Goal: Transaction & Acquisition: Obtain resource

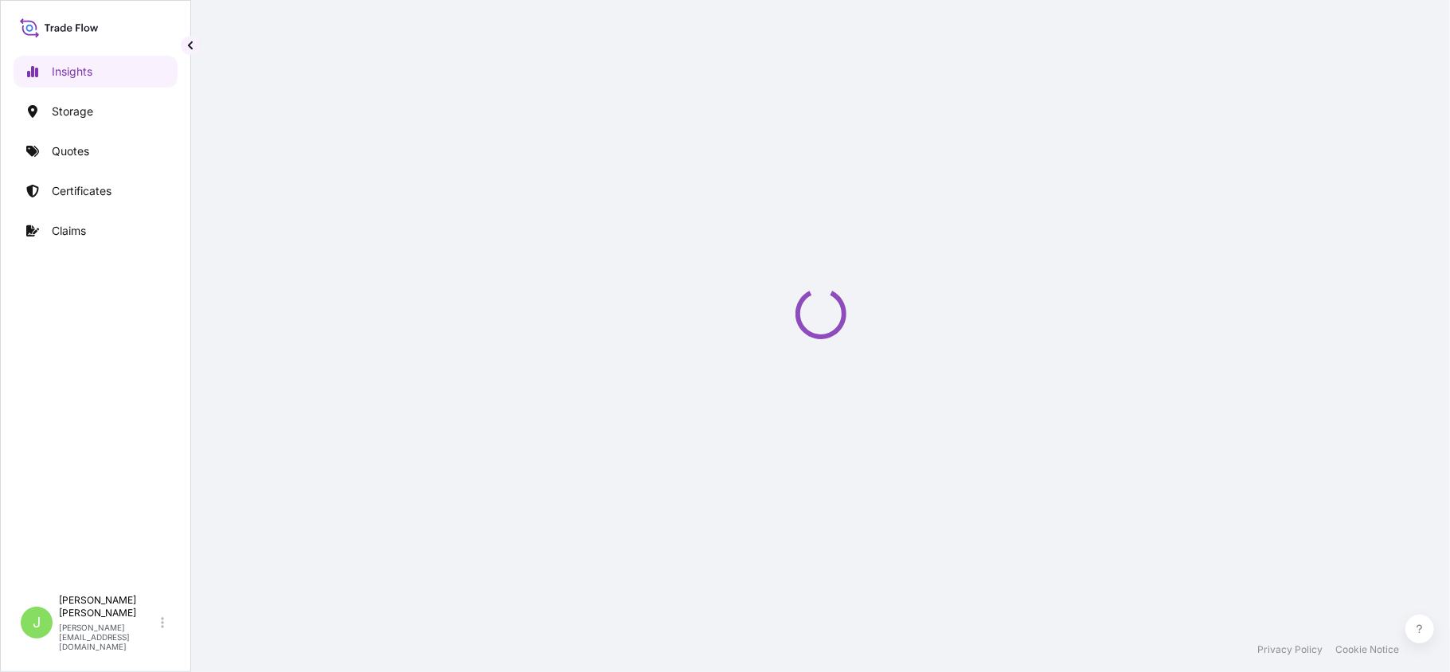
select select "2025"
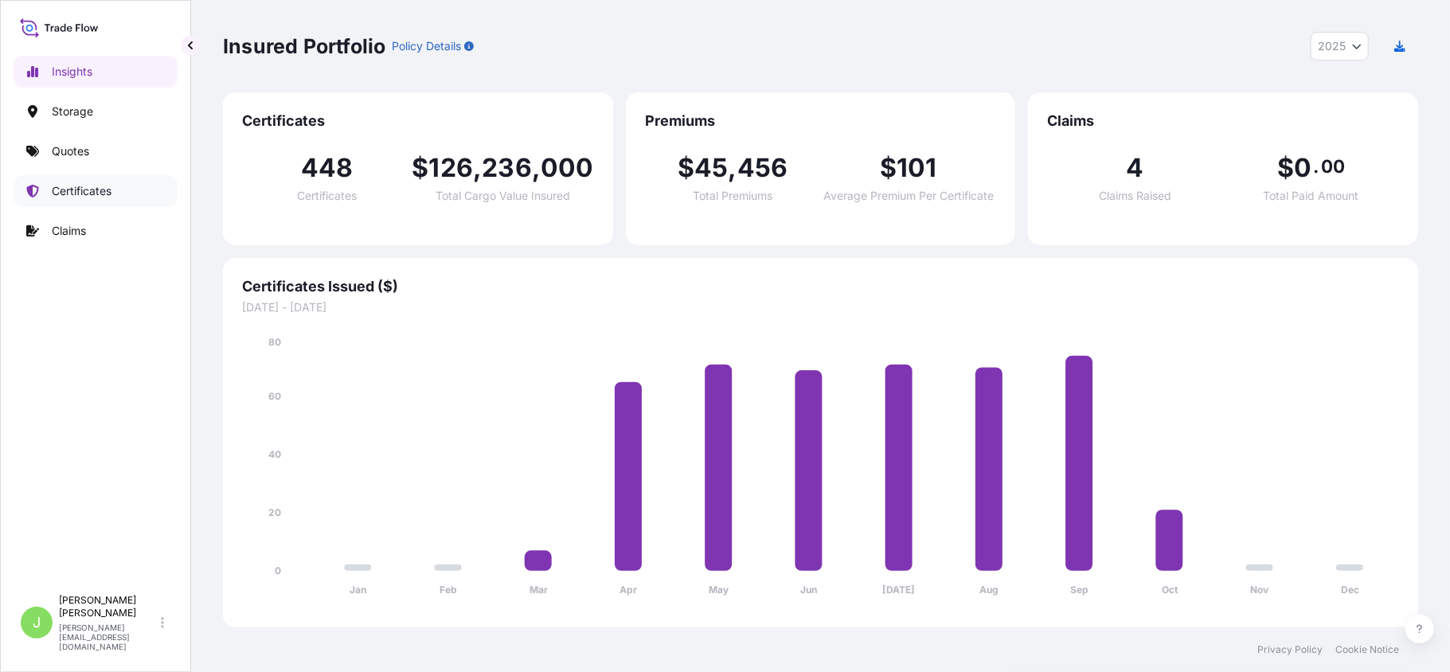
click at [88, 191] on p "Certificates" at bounding box center [82, 191] width 60 height 16
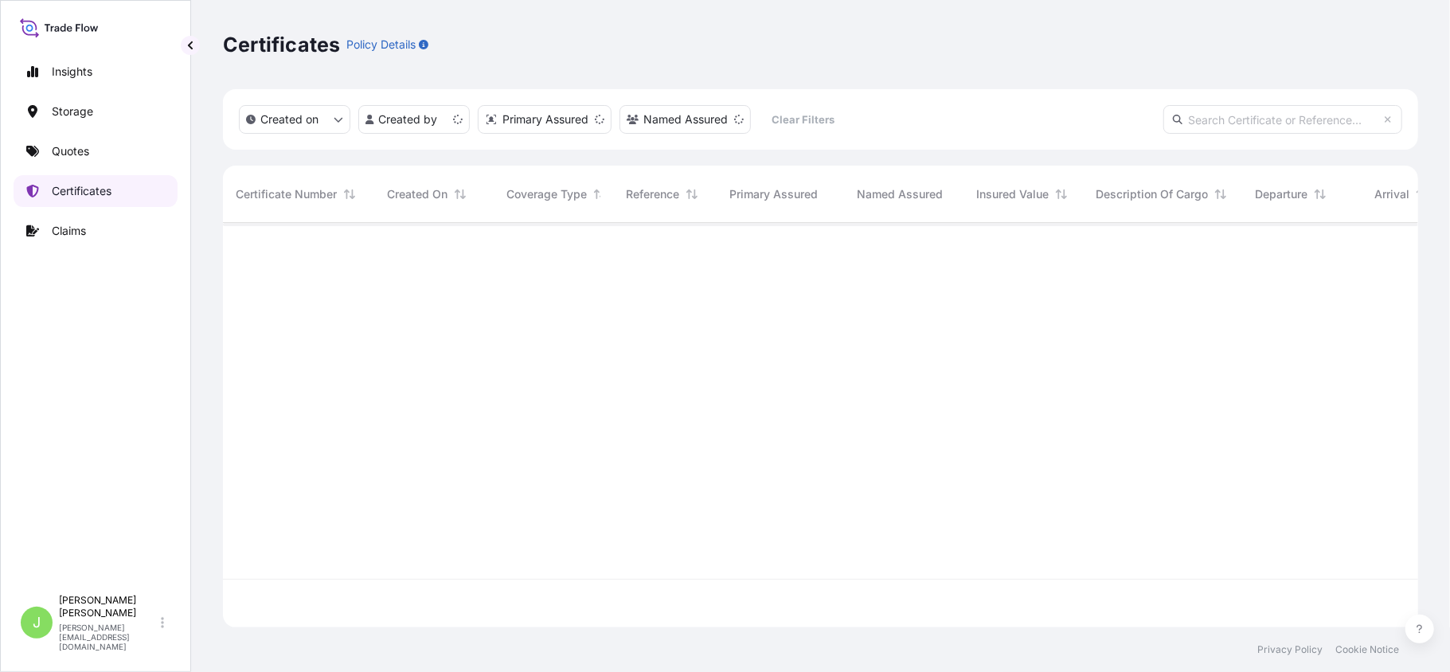
scroll to position [396, 1179]
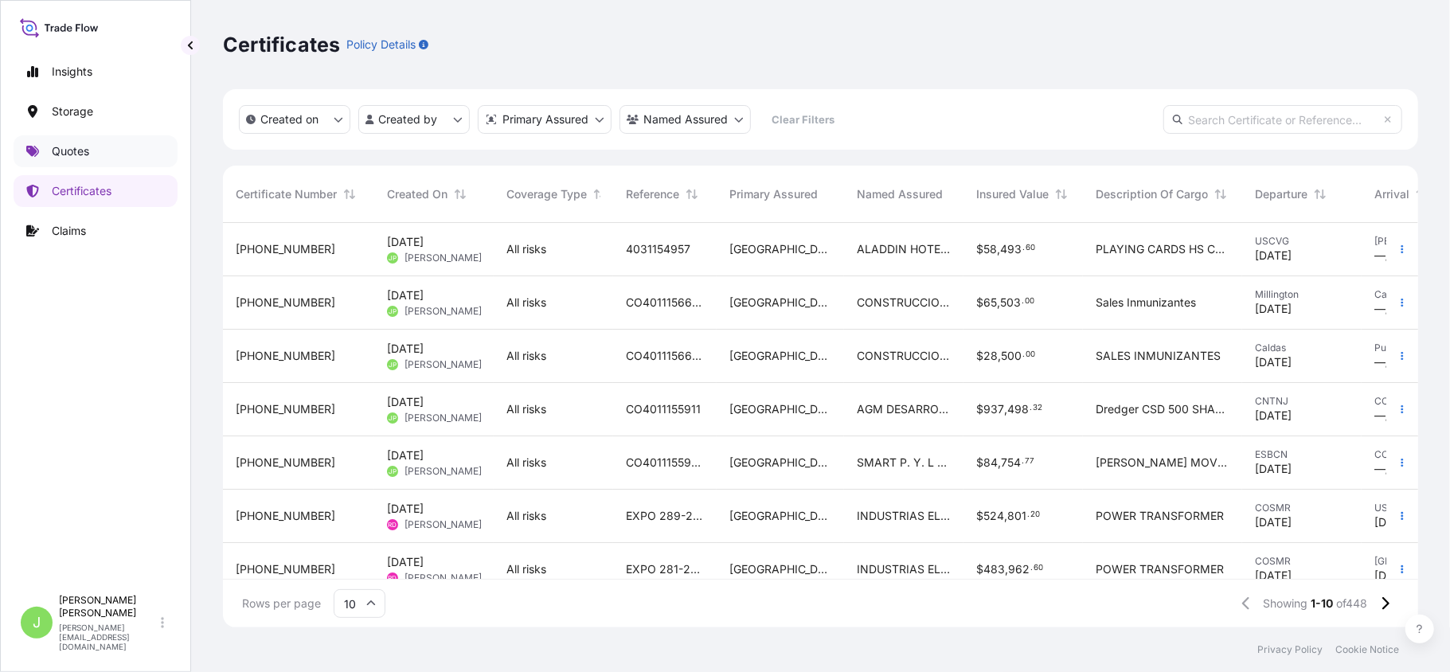
click at [103, 154] on link "Quotes" at bounding box center [96, 151] width 164 height 32
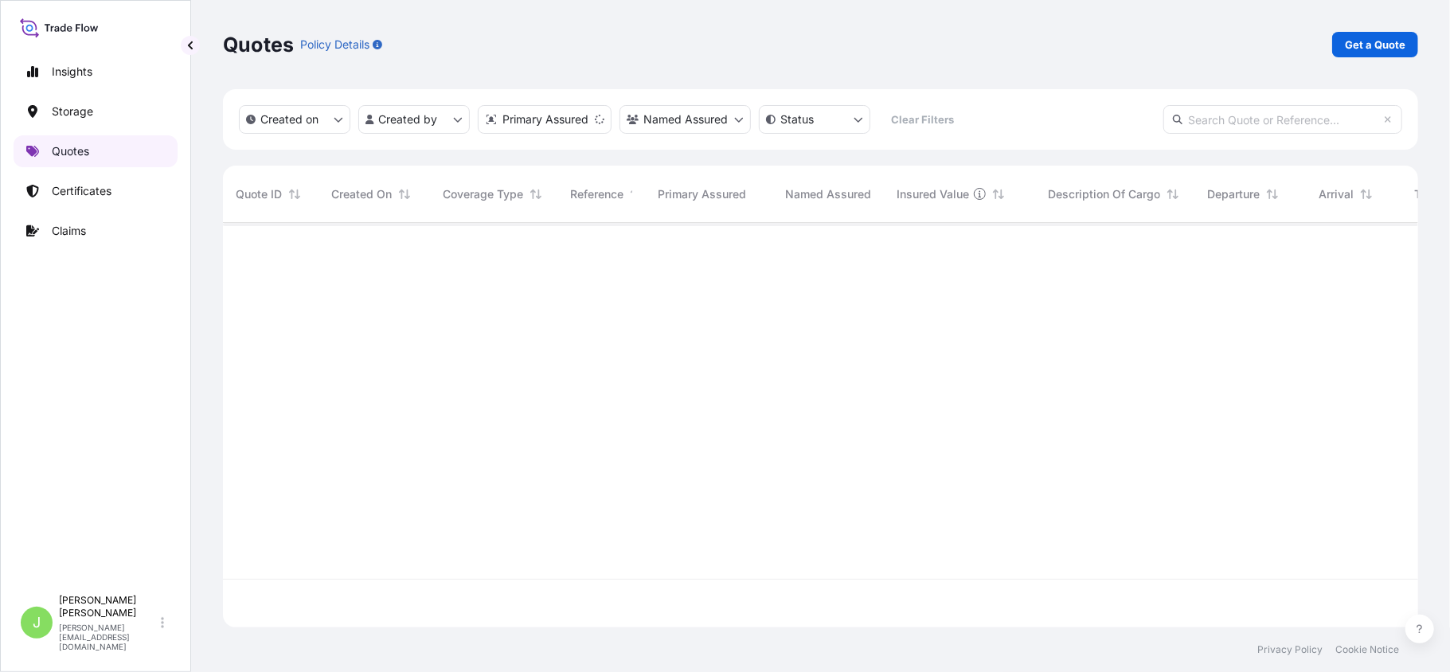
scroll to position [396, 1179]
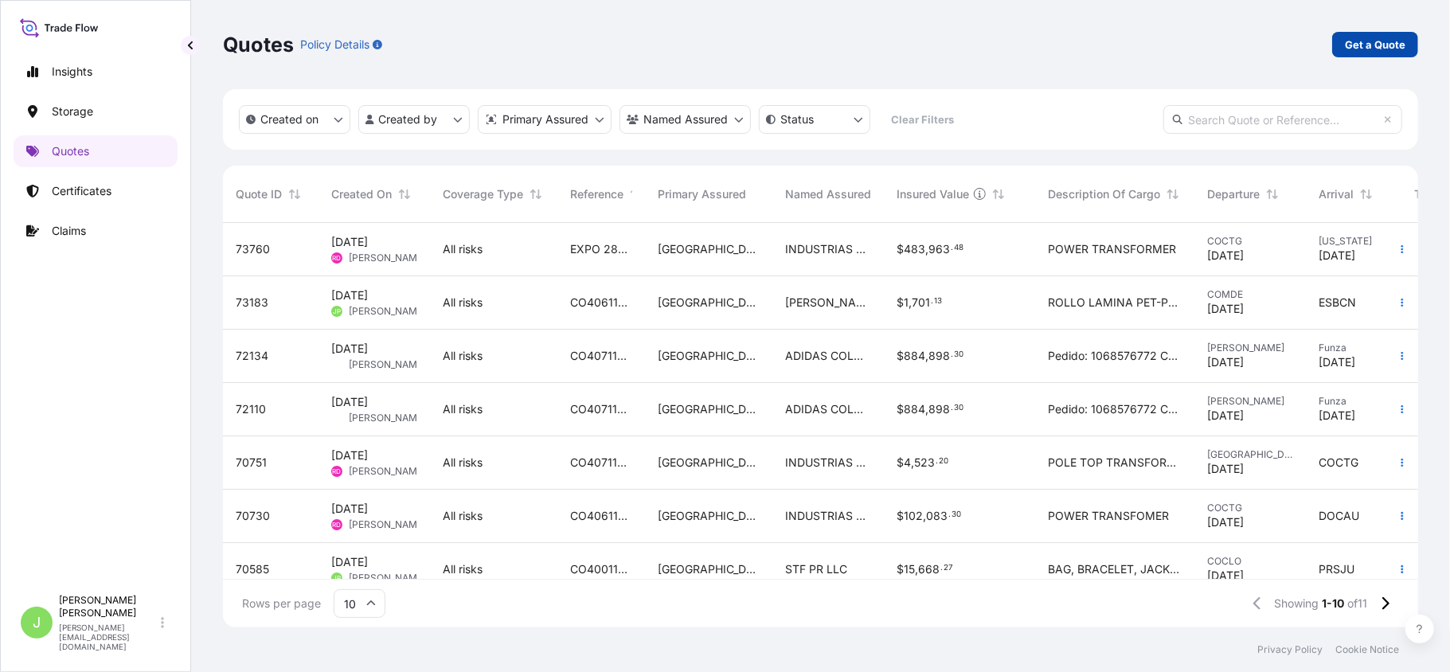
click at [1354, 37] on p "Get a Quote" at bounding box center [1375, 45] width 61 height 16
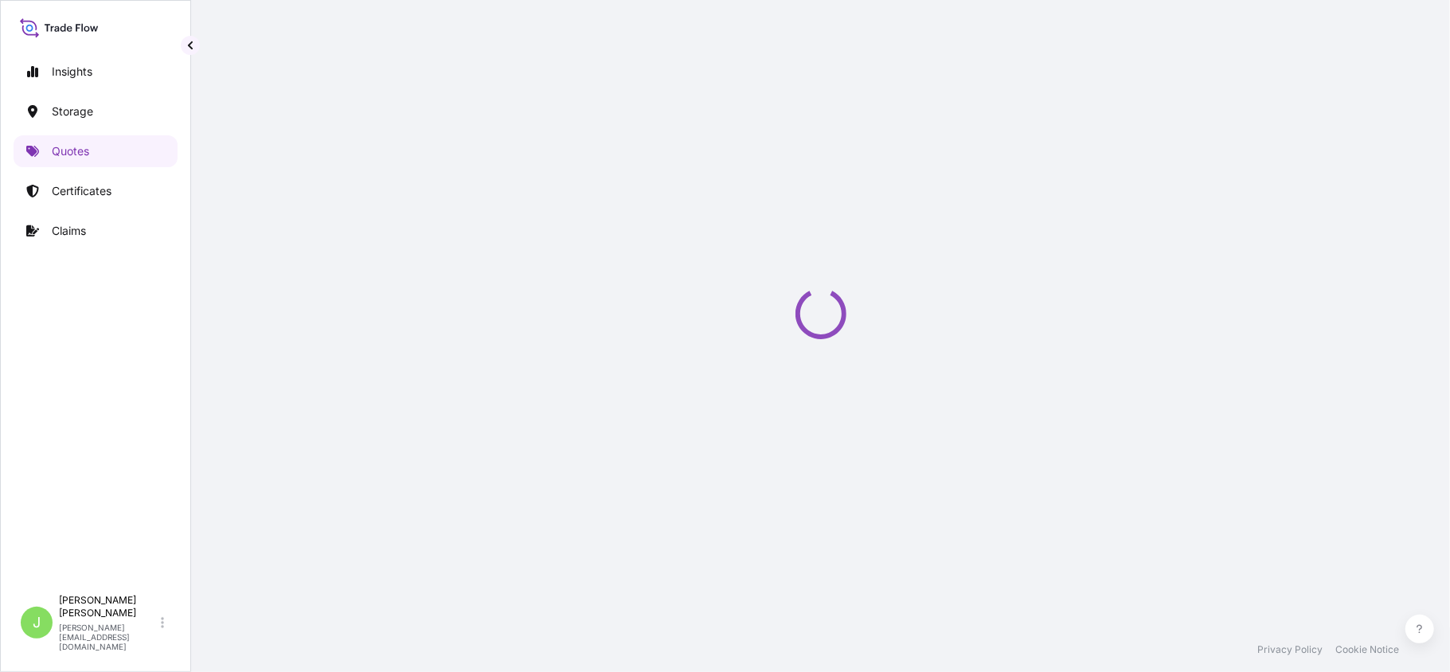
scroll to position [25, 0]
select select "Water"
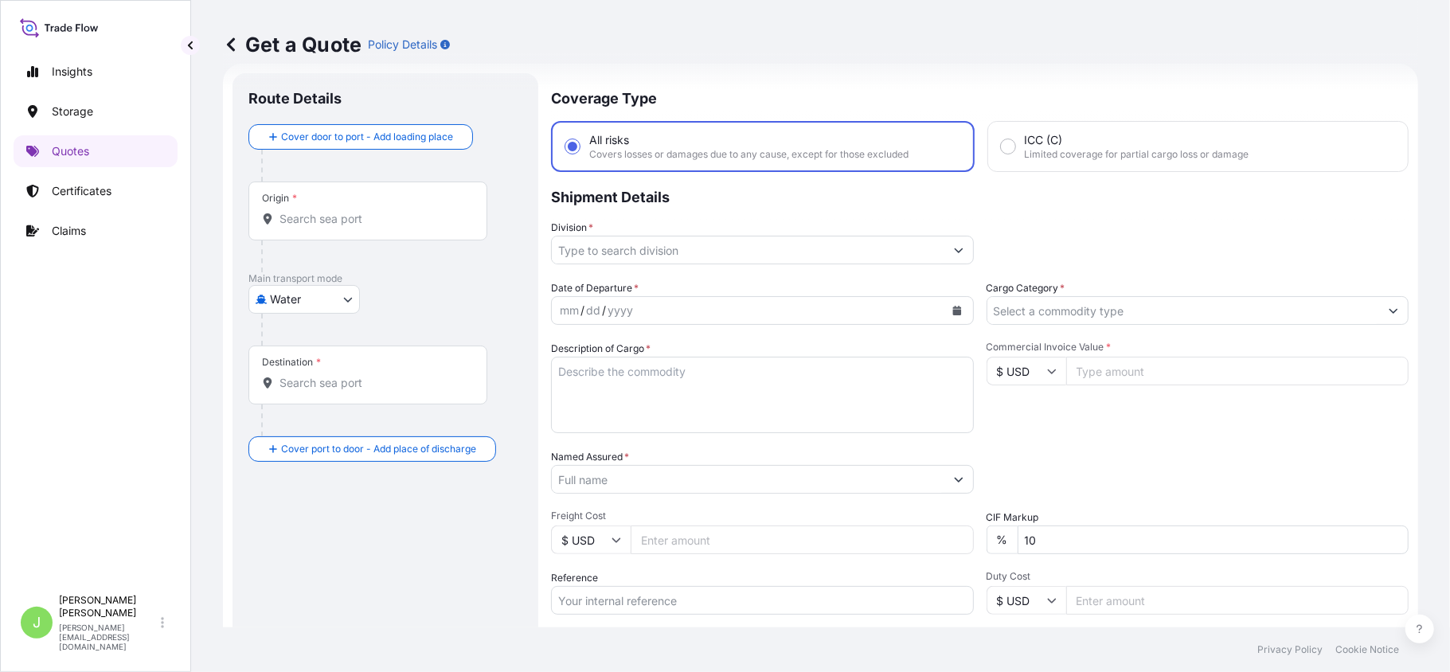
click at [396, 214] on input "Origin *" at bounding box center [373, 219] width 188 height 16
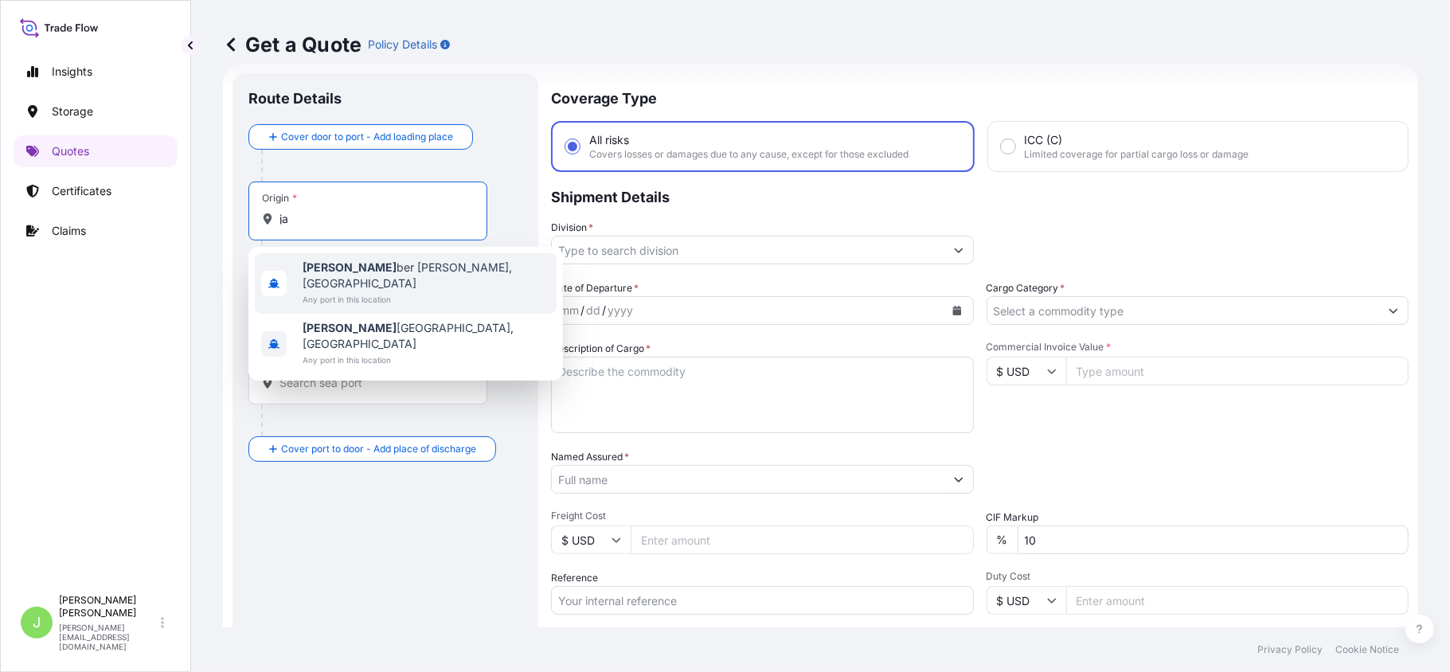
type input "j"
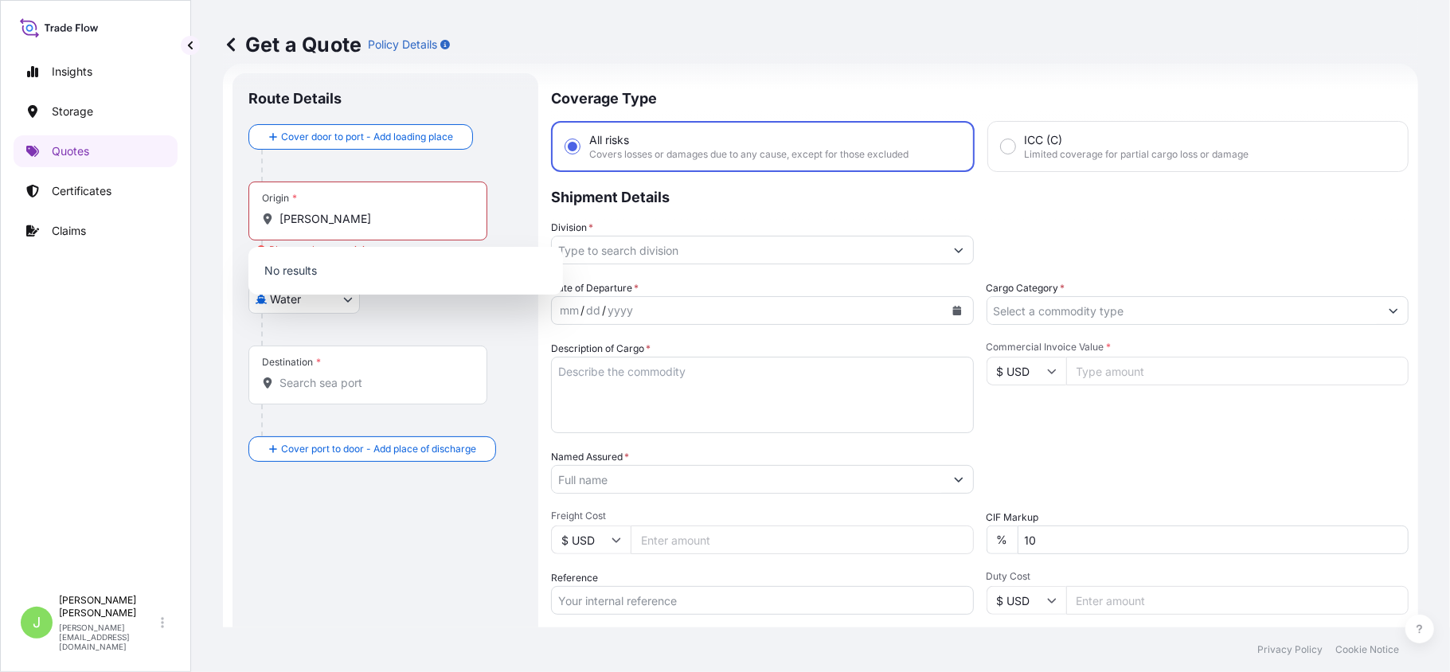
click at [354, 227] on div "Origin * [PERSON_NAME]" at bounding box center [367, 211] width 239 height 59
click at [354, 227] on input "[PERSON_NAME]" at bounding box center [373, 219] width 188 height 16
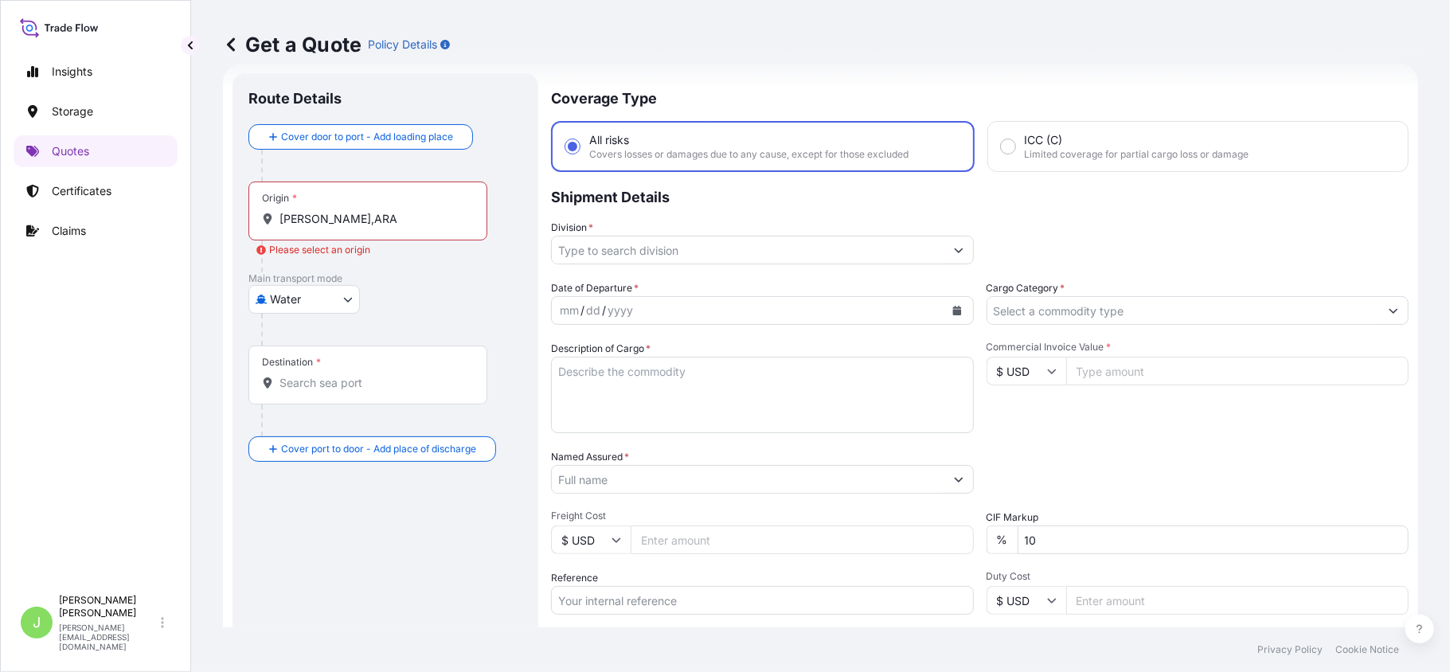
click at [279, 224] on div "[PERSON_NAME],ARA" at bounding box center [368, 219] width 212 height 16
click at [279, 224] on input "[PERSON_NAME],ARA" at bounding box center [373, 219] width 188 height 16
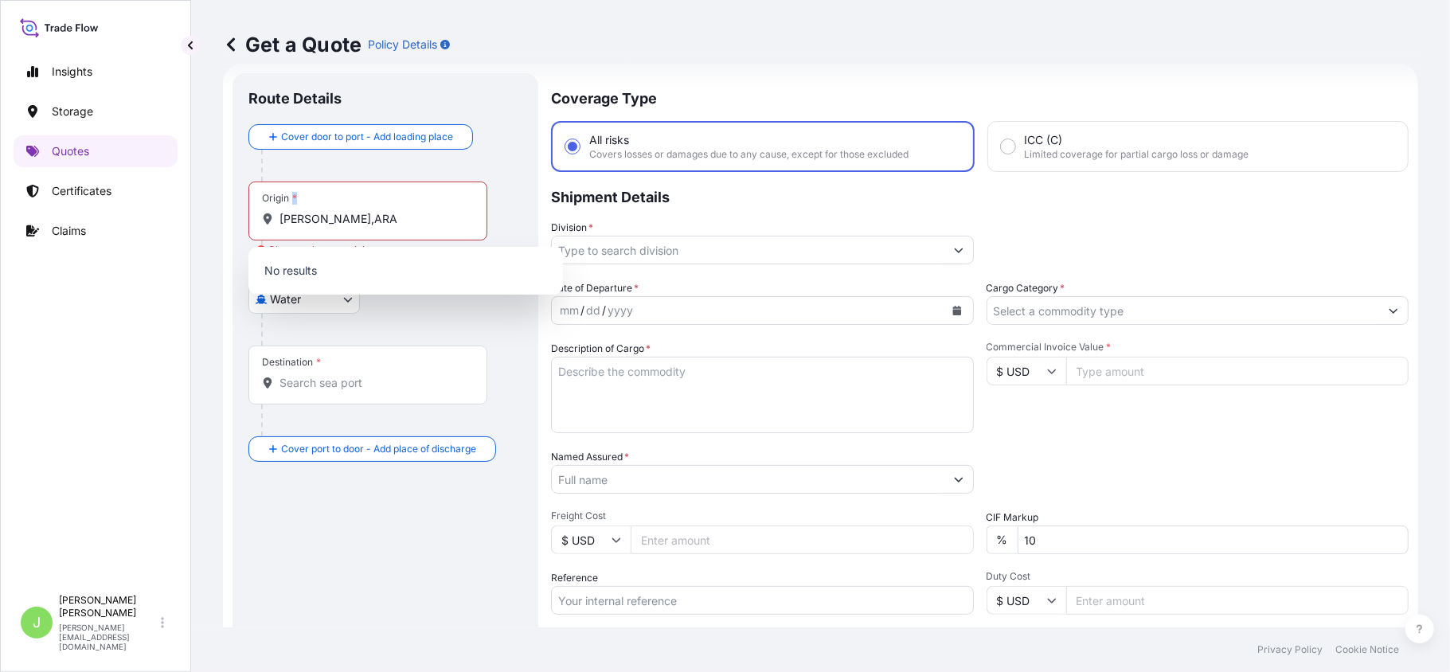
click at [279, 224] on div "[PERSON_NAME],ARA" at bounding box center [368, 219] width 212 height 16
click at [279, 224] on input "[PERSON_NAME],ARA" at bounding box center [373, 219] width 188 height 16
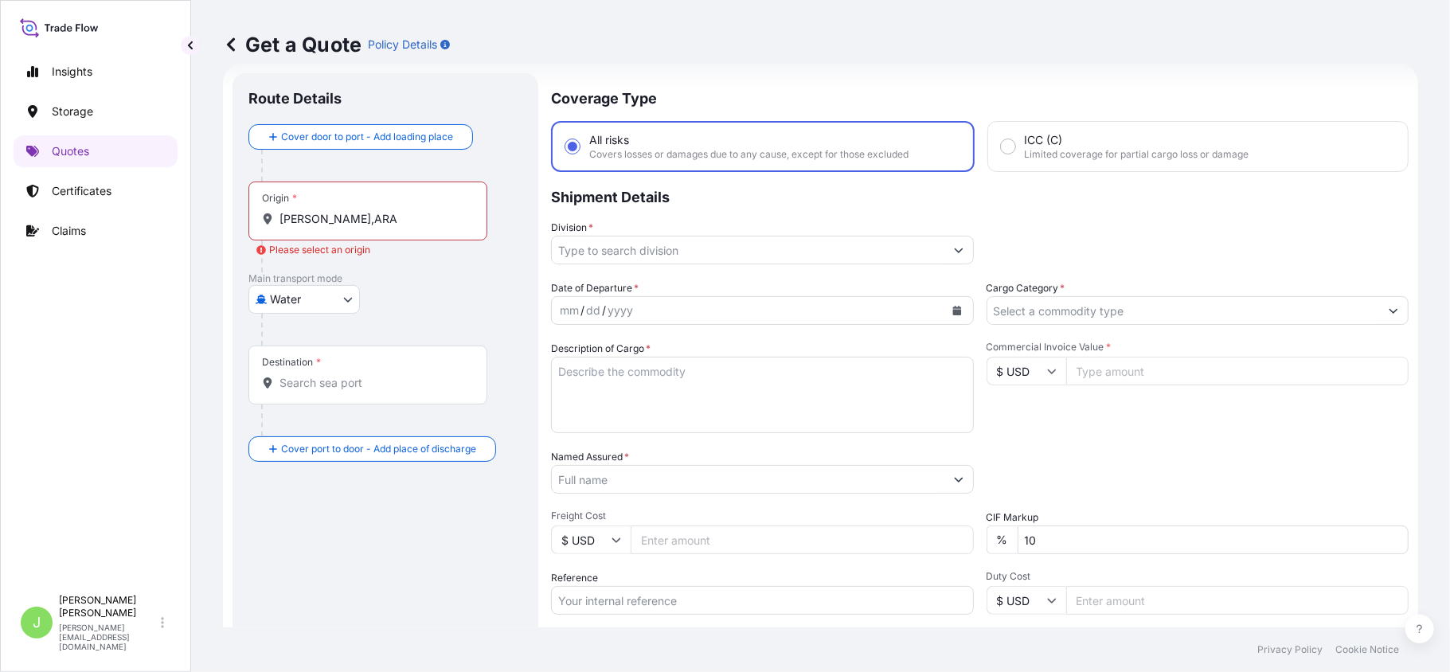
click at [280, 224] on input "[PERSON_NAME],ARA" at bounding box center [373, 219] width 188 height 16
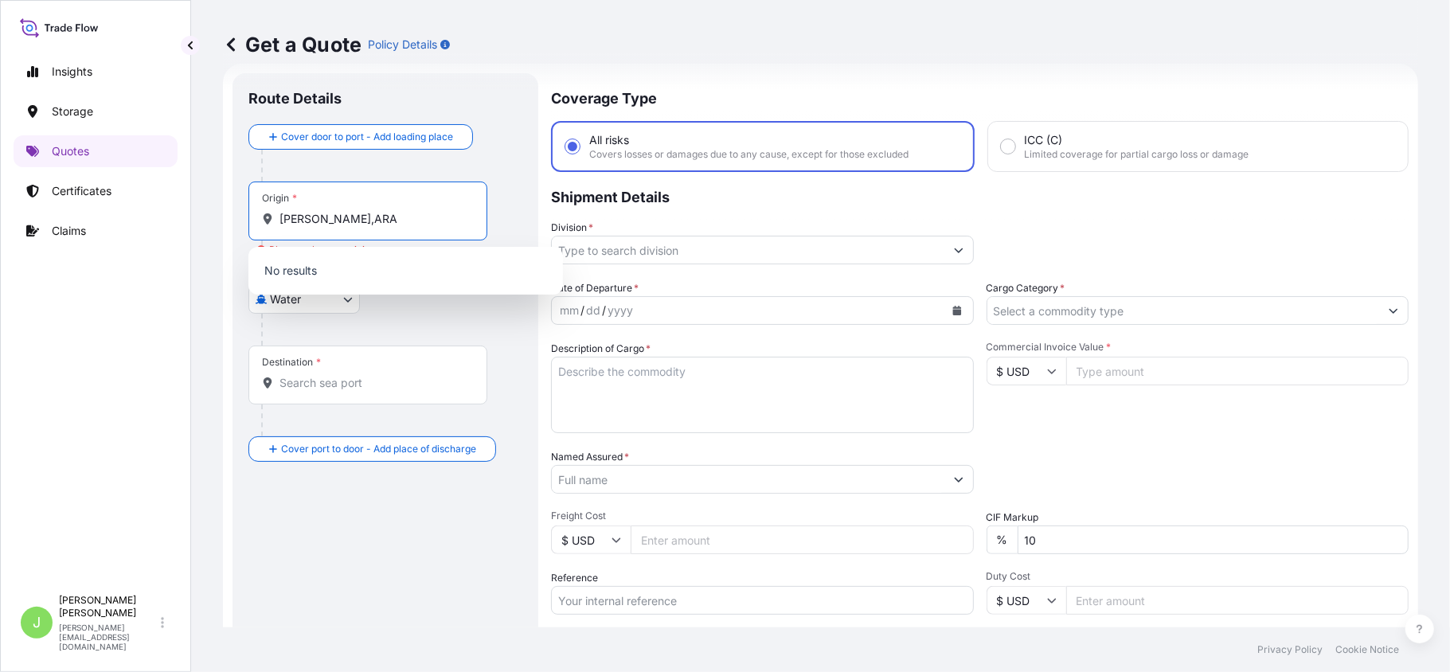
click at [280, 224] on input "[PERSON_NAME],ARA" at bounding box center [373, 219] width 188 height 16
paste input "AEJEA"
drag, startPoint x: 354, startPoint y: 223, endPoint x: 227, endPoint y: 223, distance: 127.4
click at [227, 223] on form "Route Details Cover door to port - Add loading place Place of loading Road / In…" at bounding box center [820, 434] width 1195 height 740
paste input "Origin"
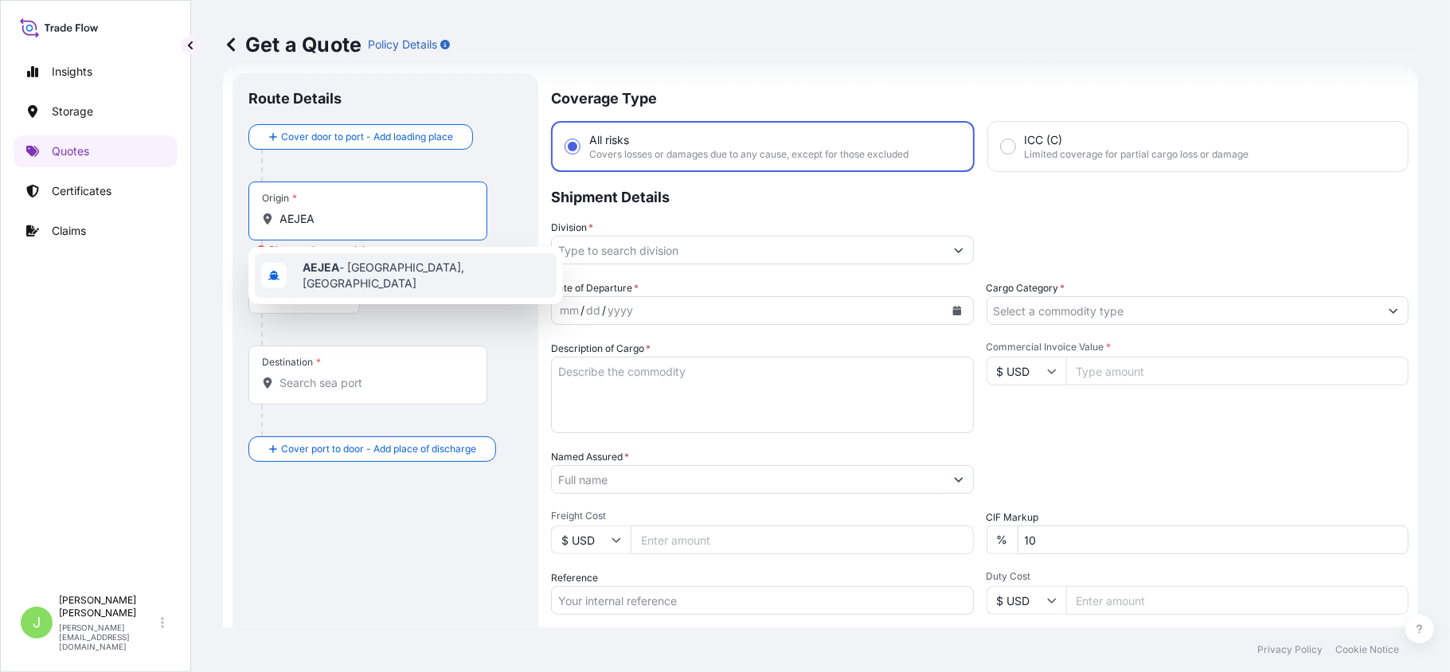
click at [344, 278] on span "AEJEA - [GEOGRAPHIC_DATA], [GEOGRAPHIC_DATA]" at bounding box center [427, 276] width 248 height 32
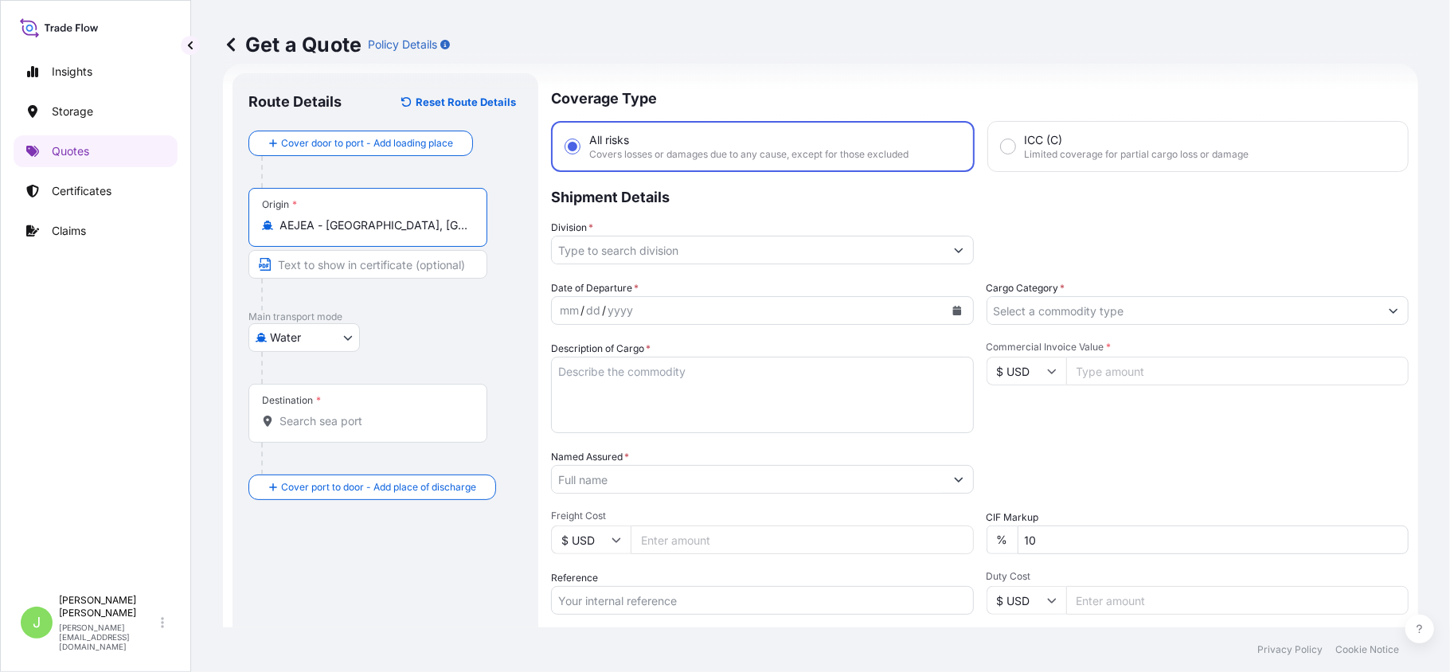
type input "AEJEA - [GEOGRAPHIC_DATA], [GEOGRAPHIC_DATA]"
click at [306, 427] on input "Destination *" at bounding box center [373, 421] width 188 height 16
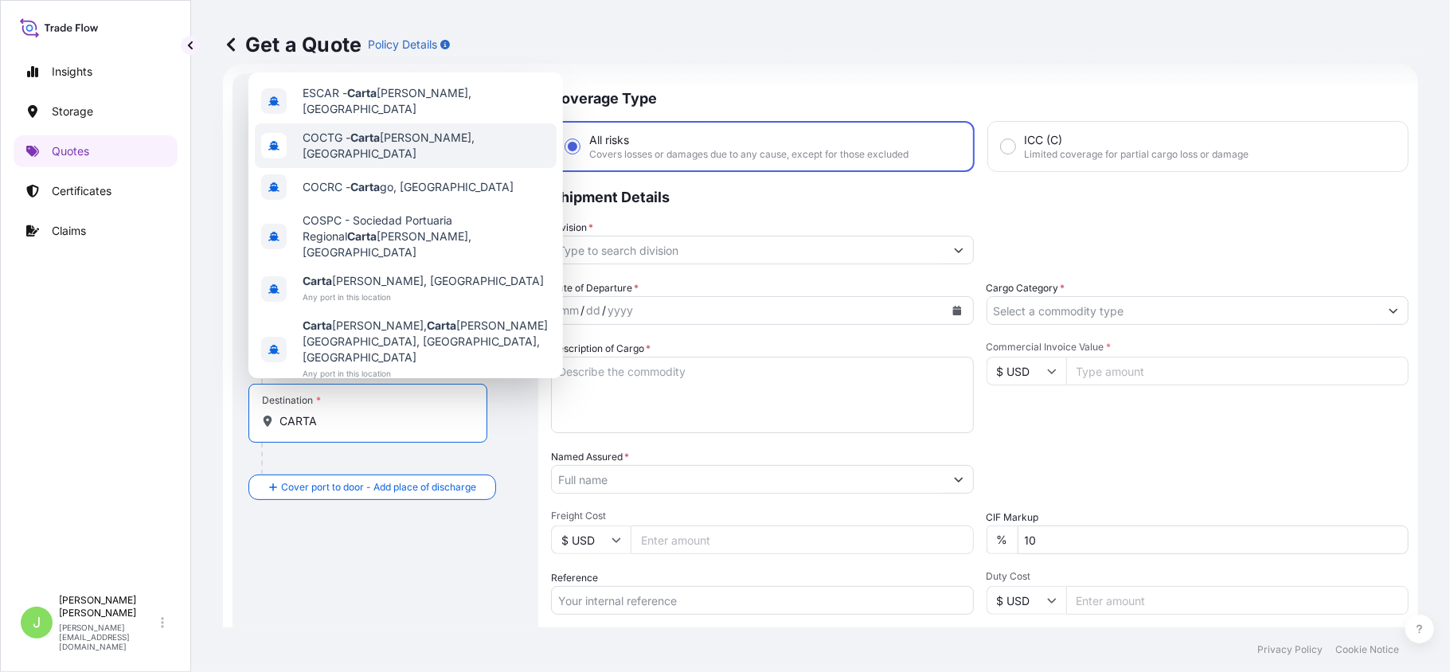
click at [338, 154] on div "COCTG - [PERSON_NAME], [GEOGRAPHIC_DATA]" at bounding box center [406, 145] width 302 height 45
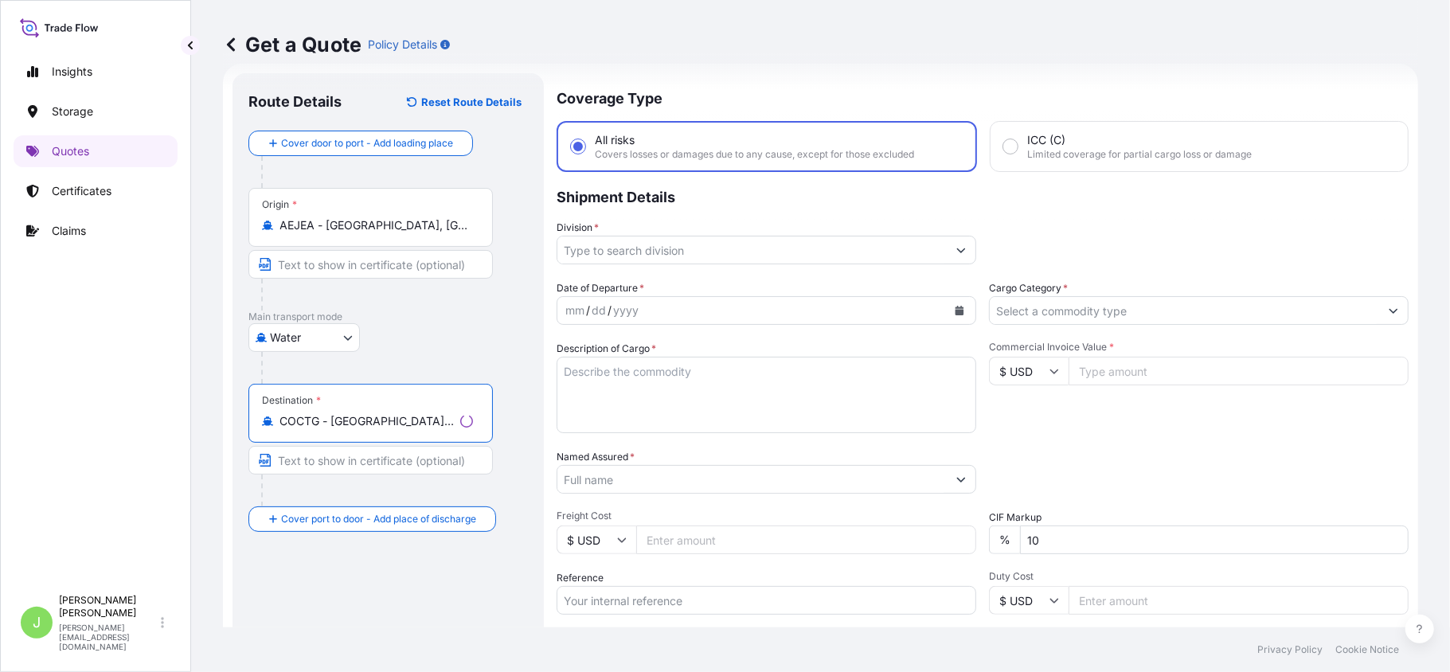
type input "COCTG - [GEOGRAPHIC_DATA], [GEOGRAPHIC_DATA]"
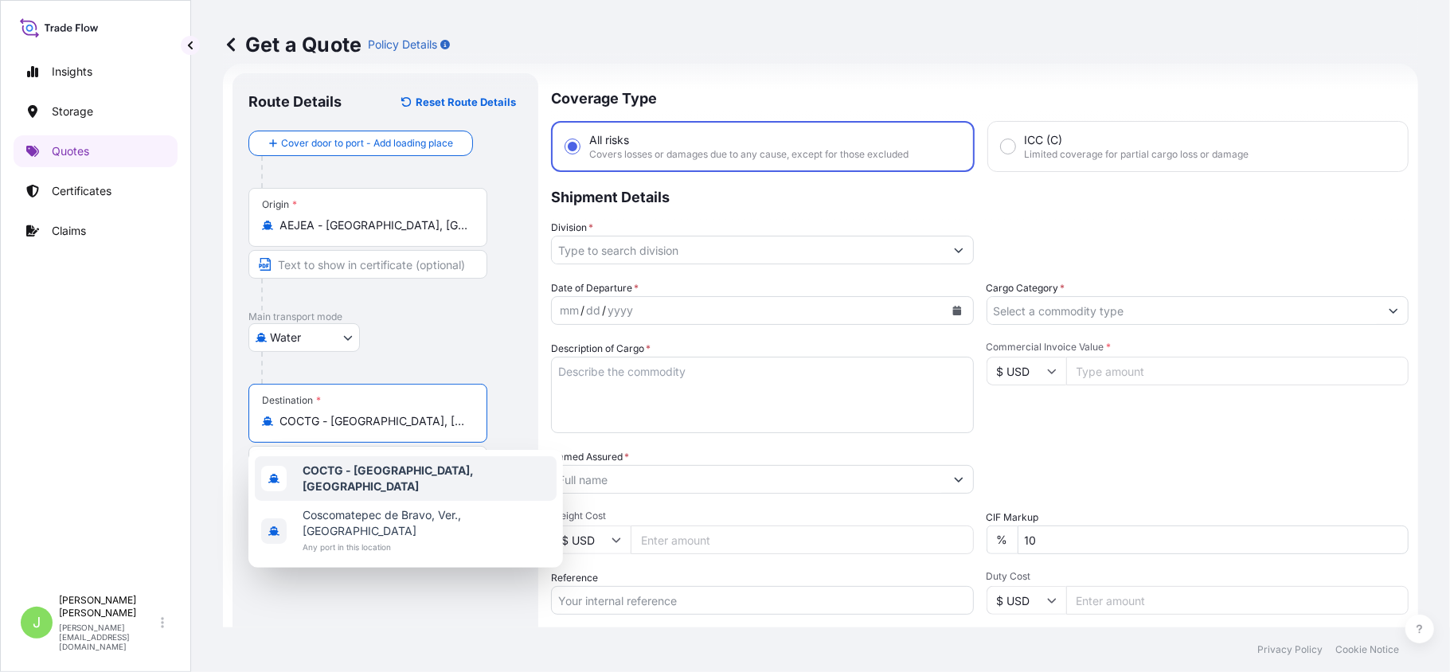
click at [316, 465] on div "COCTG - [GEOGRAPHIC_DATA], [GEOGRAPHIC_DATA]" at bounding box center [406, 478] width 302 height 45
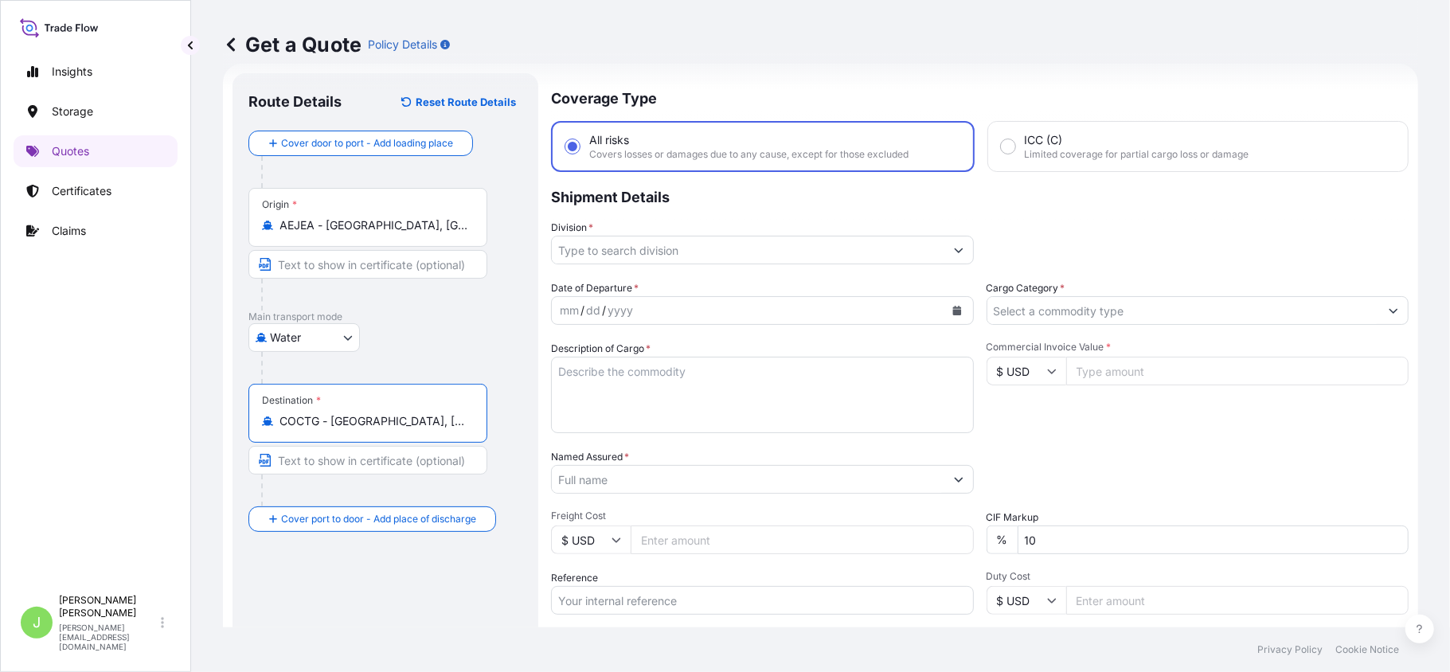
click at [319, 470] on input "Text to appear on certificate" at bounding box center [367, 460] width 239 height 29
paste input "[GEOGRAPHIC_DATA], BODEGA DESTINO FINAL CLIENTE"
type input "[GEOGRAPHIC_DATA], BODEGA DESTINO FINAL CLIENTE"
click at [287, 609] on div "Route Details Reset Route Details Cover door to port - Add loading place Place …" at bounding box center [385, 433] width 274 height 689
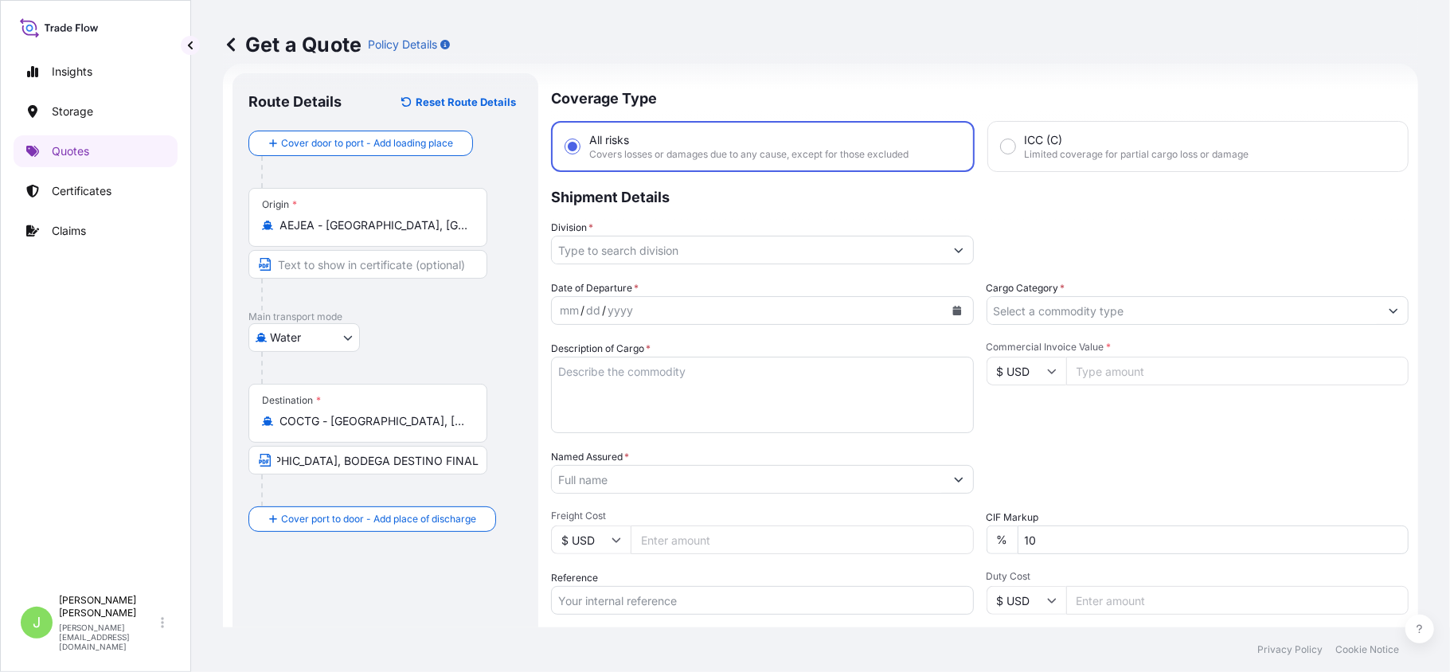
scroll to position [0, 0]
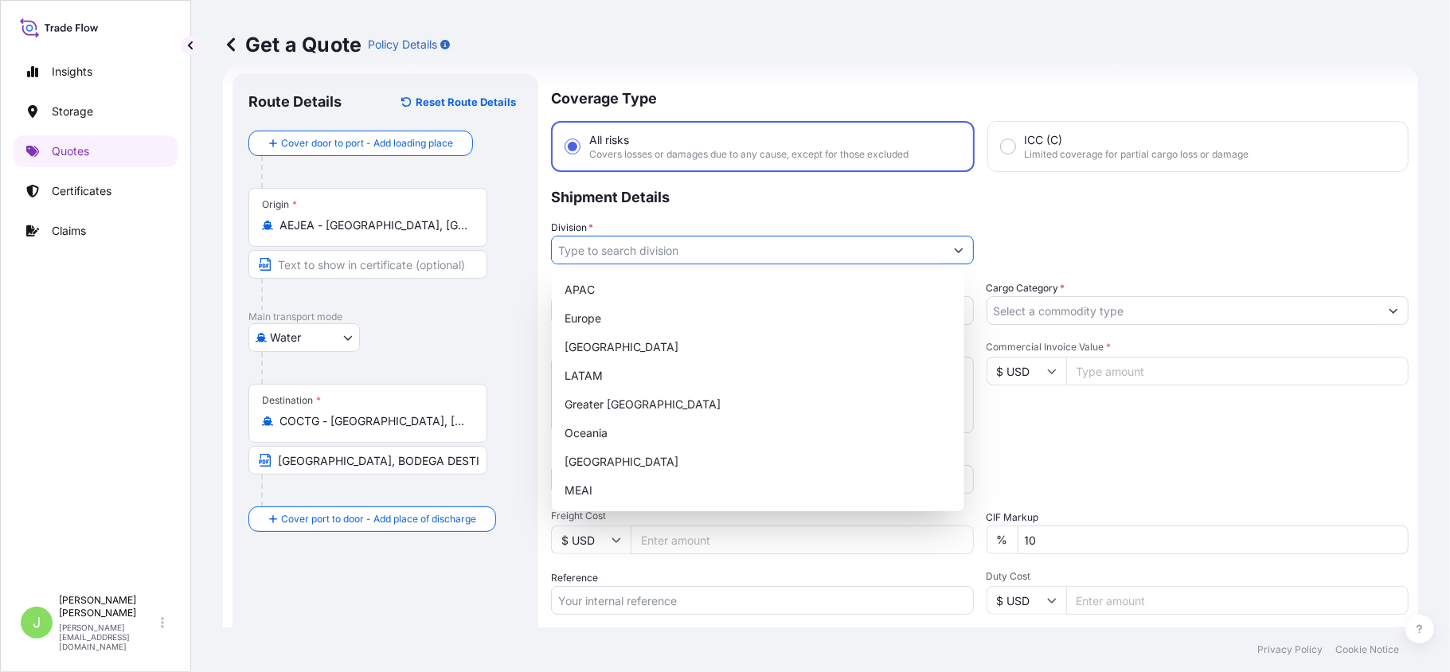
click at [912, 248] on input "Division *" at bounding box center [748, 250] width 392 height 29
click at [589, 381] on div "LATAM" at bounding box center [758, 375] width 400 height 29
type input "LATAM"
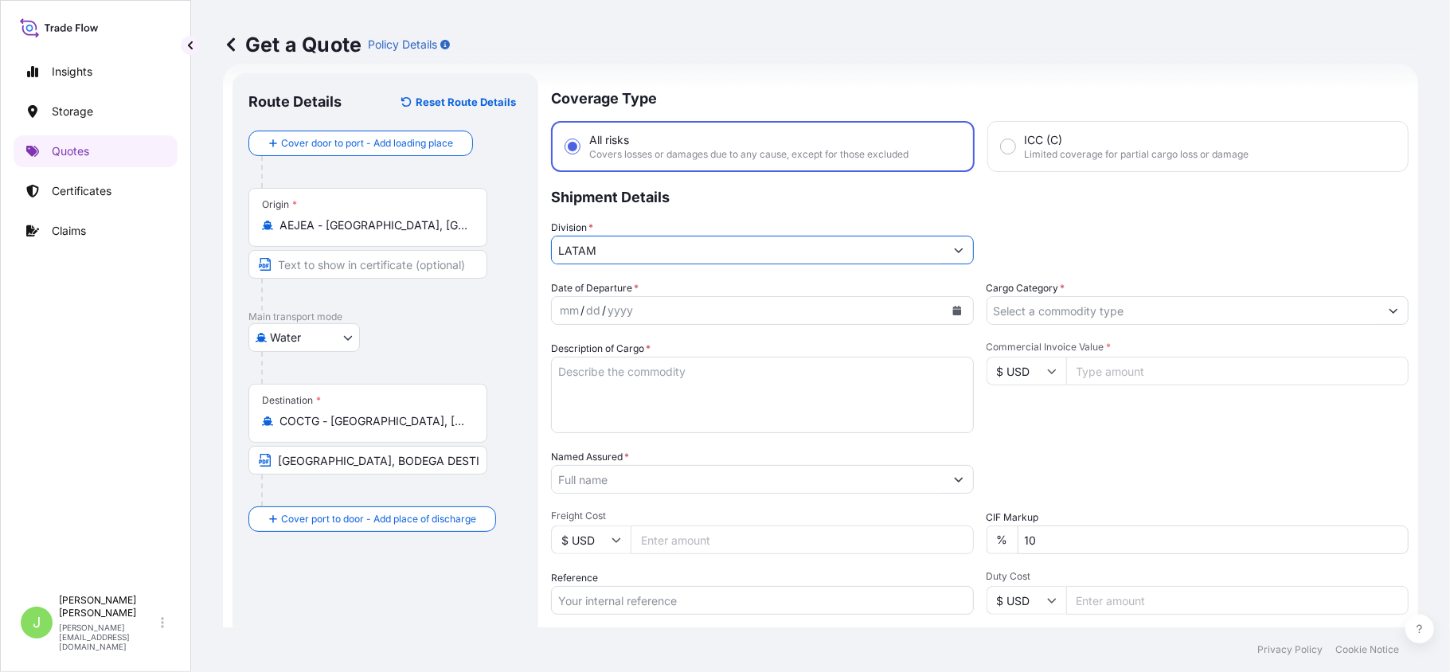
click at [1068, 310] on input "Cargo Category *" at bounding box center [1183, 310] width 392 height 29
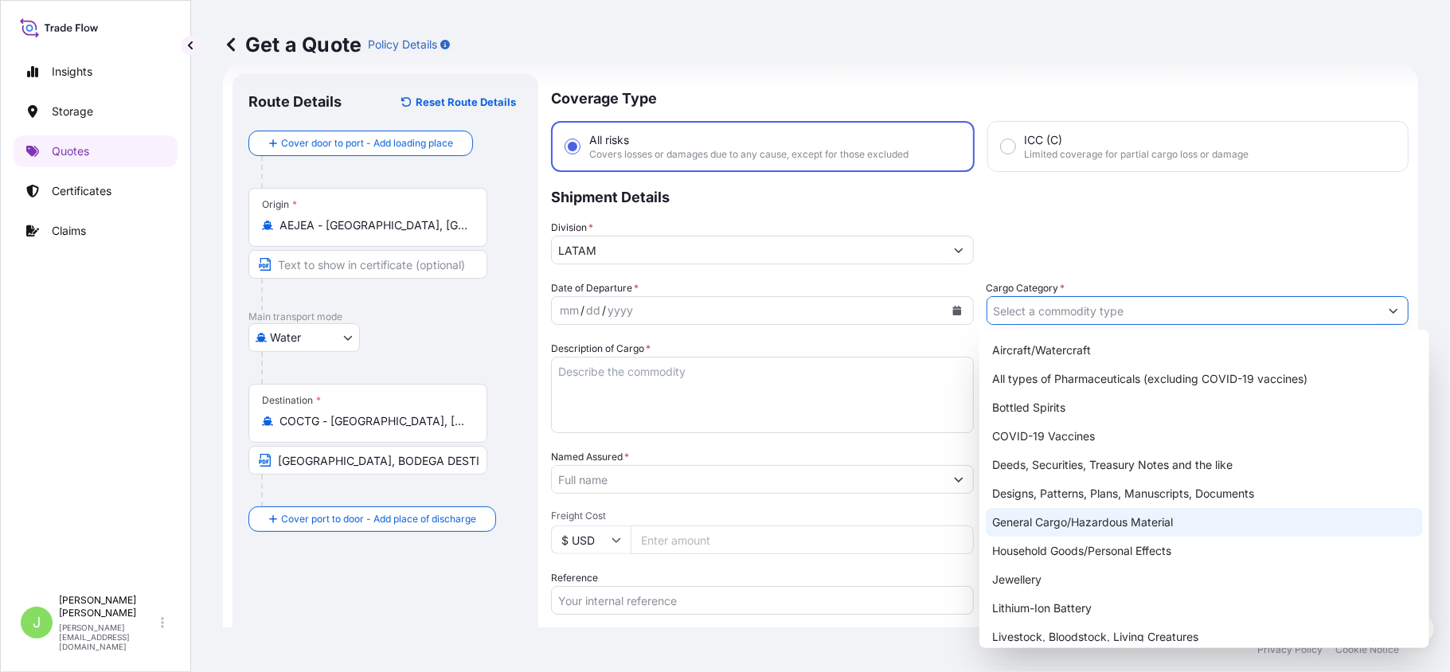
click at [1059, 520] on div "General Cargo/Hazardous Material" at bounding box center [1204, 522] width 437 height 29
type input "General Cargo/Hazardous Material"
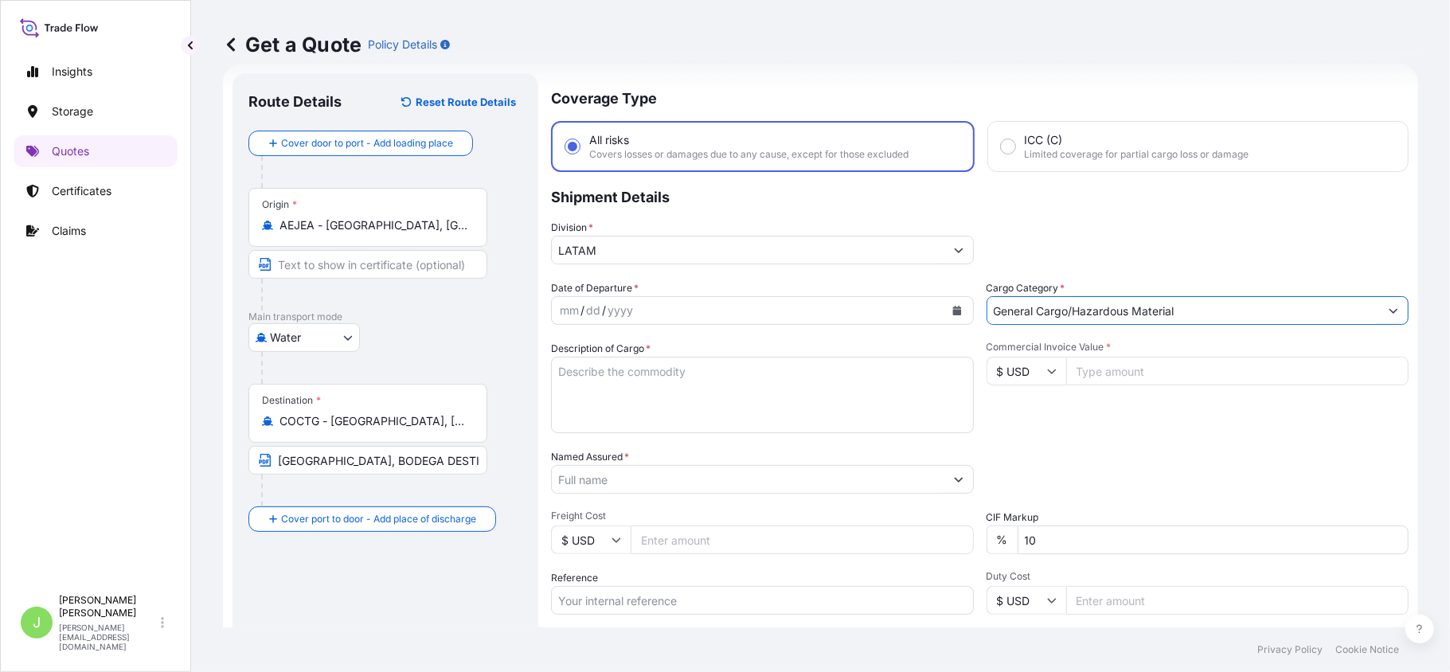
click at [952, 312] on icon "Calendar" at bounding box center [956, 311] width 9 height 10
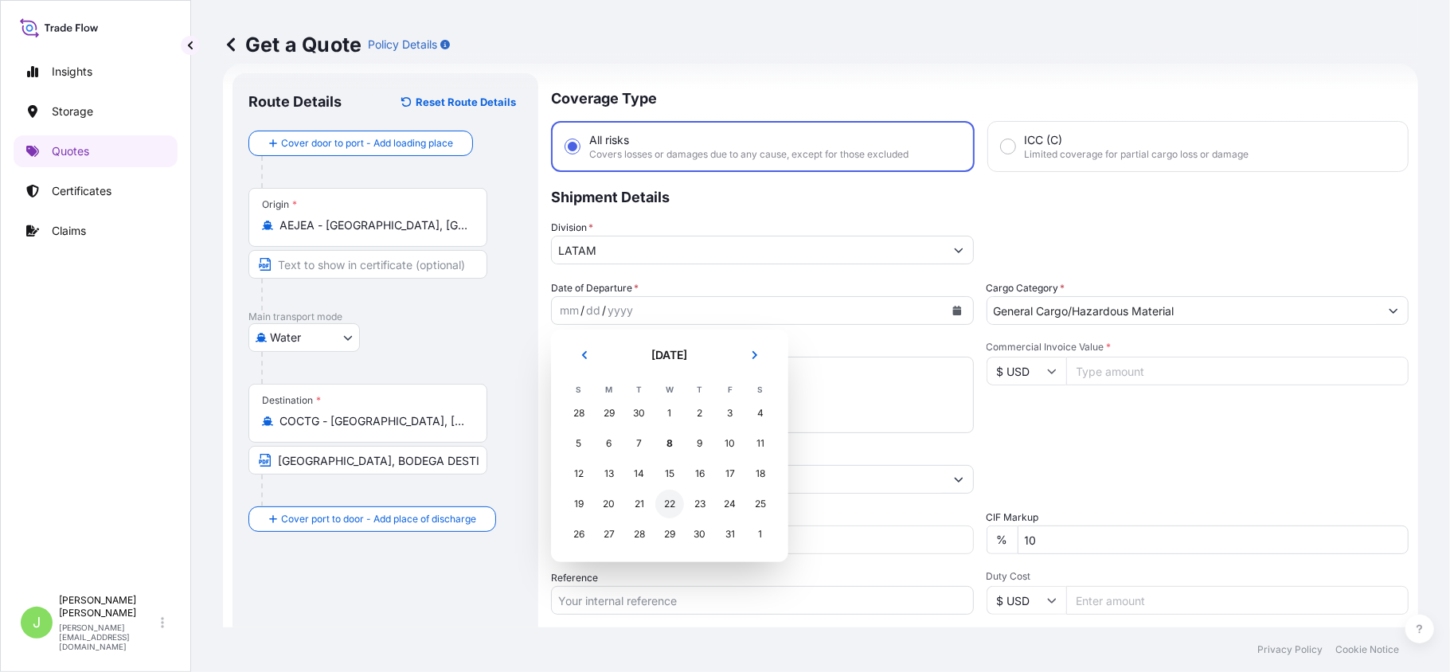
click at [663, 509] on div "22" at bounding box center [669, 504] width 29 height 29
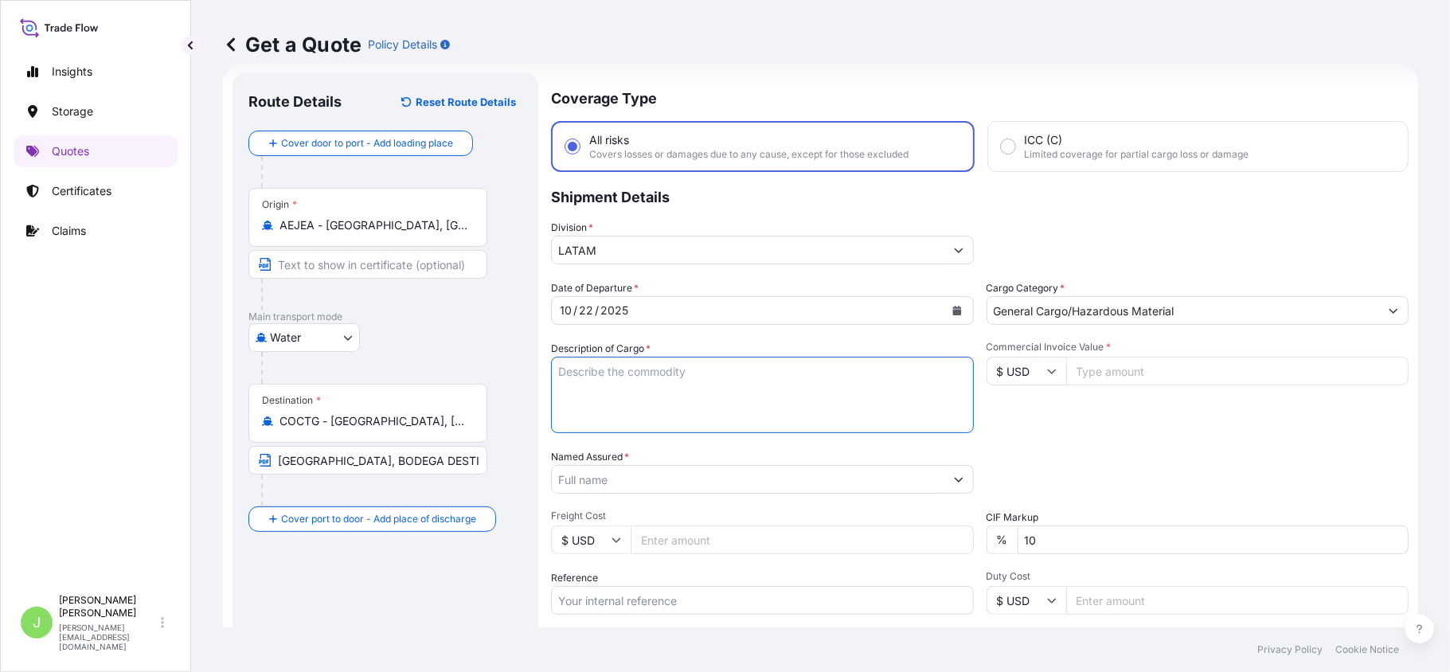
click at [615, 368] on textarea "Description of Cargo *" at bounding box center [762, 395] width 423 height 76
paste textarea "VEEDOL HDC PLUS 50 CF 25.696,000/21.198,000 0,000 CBM VEEDOL MULTIPURPOSE NLGI …"
type textarea "VEEDOL HDC PLUS 50 CF 25.696,000/21.198,000 0,000 CBM VEEDOL MULTIPURPOSE NLGI …"
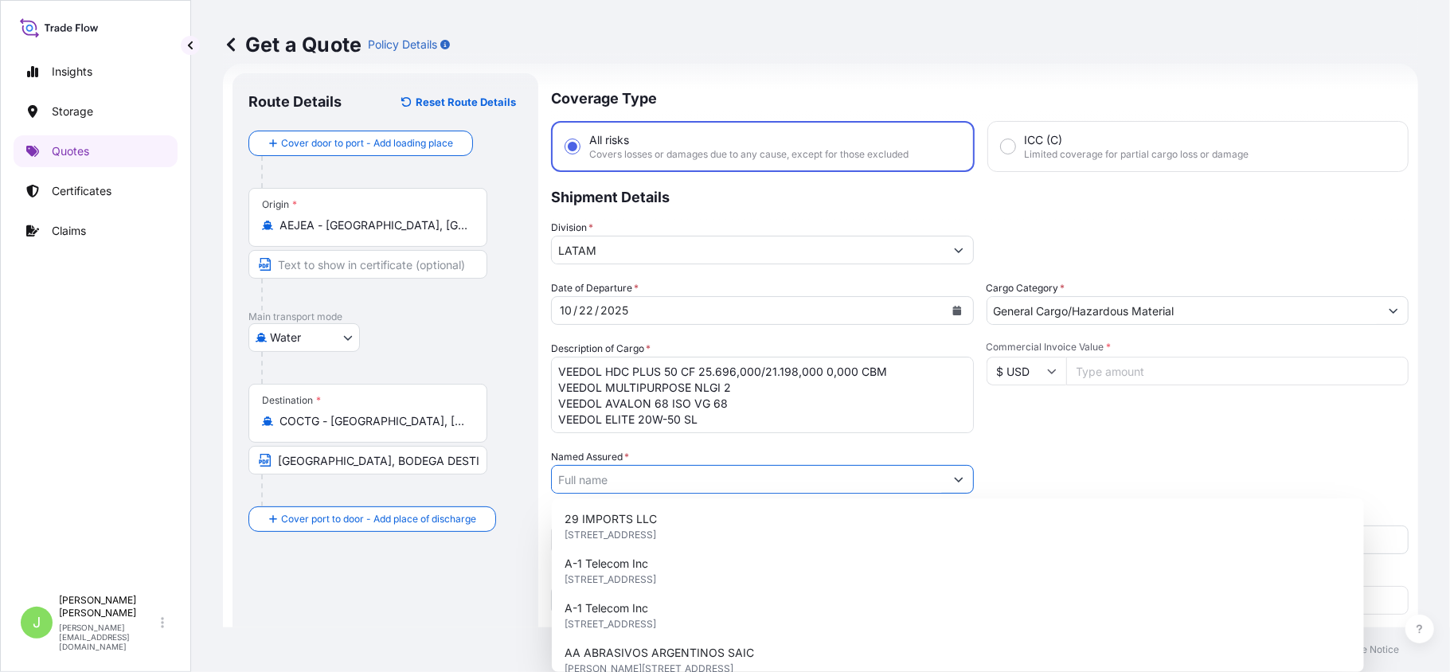
click at [638, 471] on input "Named Assured *" at bounding box center [748, 479] width 392 height 29
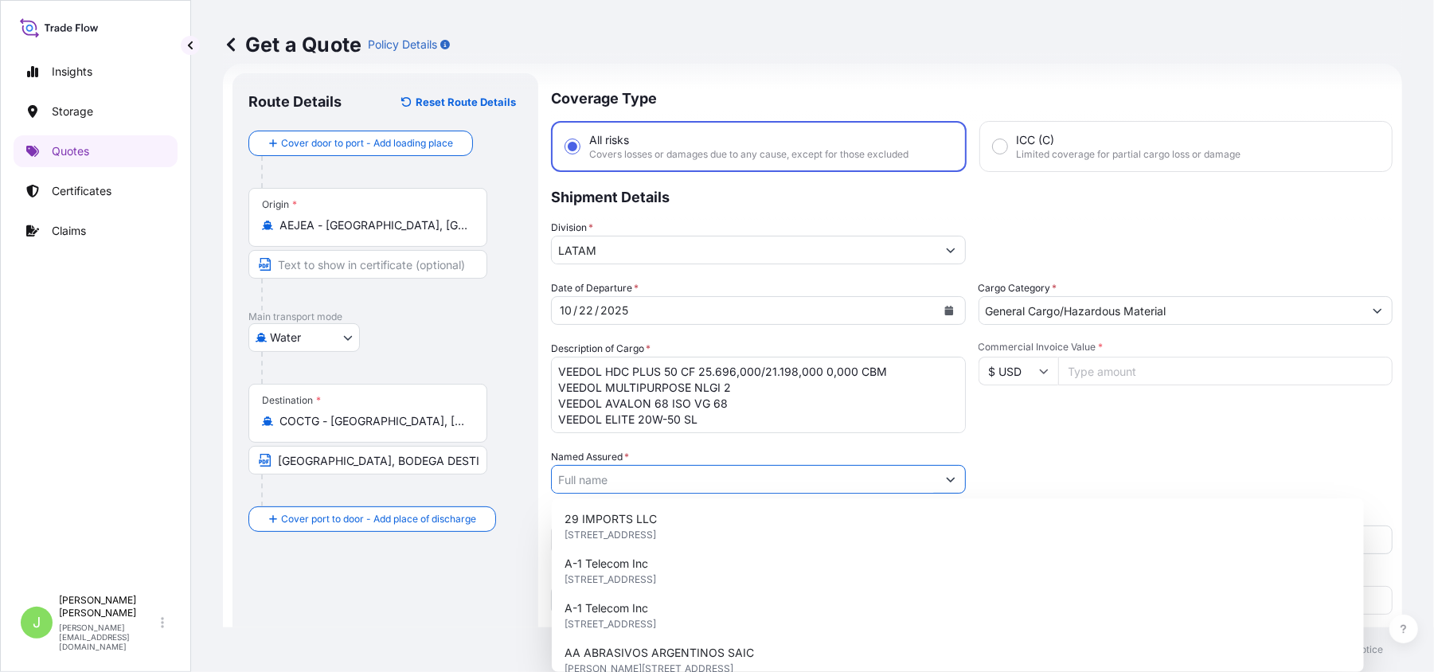
paste input "VEHIDIESEL"
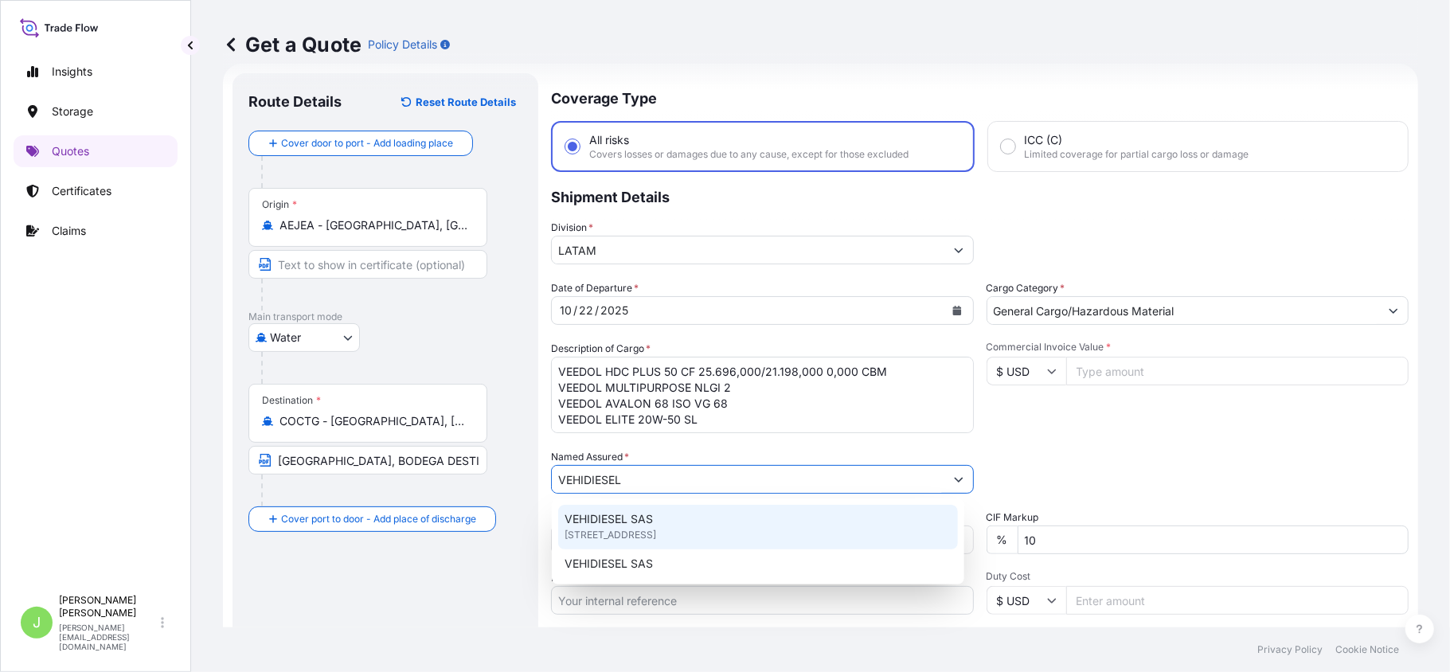
click at [676, 520] on div "VEHIDIESEL SAS [STREET_ADDRESS]" at bounding box center [758, 527] width 400 height 45
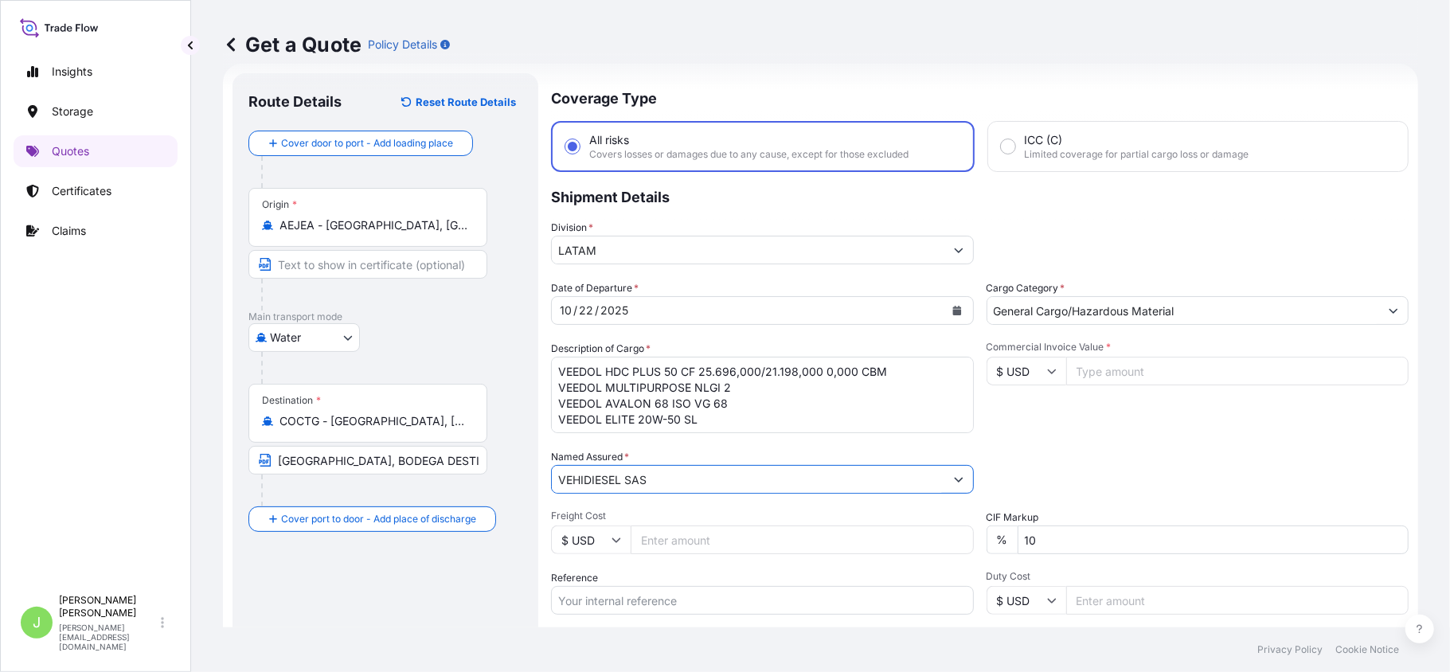
scroll to position [2, 0]
type input "VEHIDIESEL SAS"
click at [782, 548] on input "Freight Cost" at bounding box center [801, 539] width 343 height 29
type input "4200"
drag, startPoint x: 645, startPoint y: 593, endPoint x: 498, endPoint y: 609, distance: 148.1
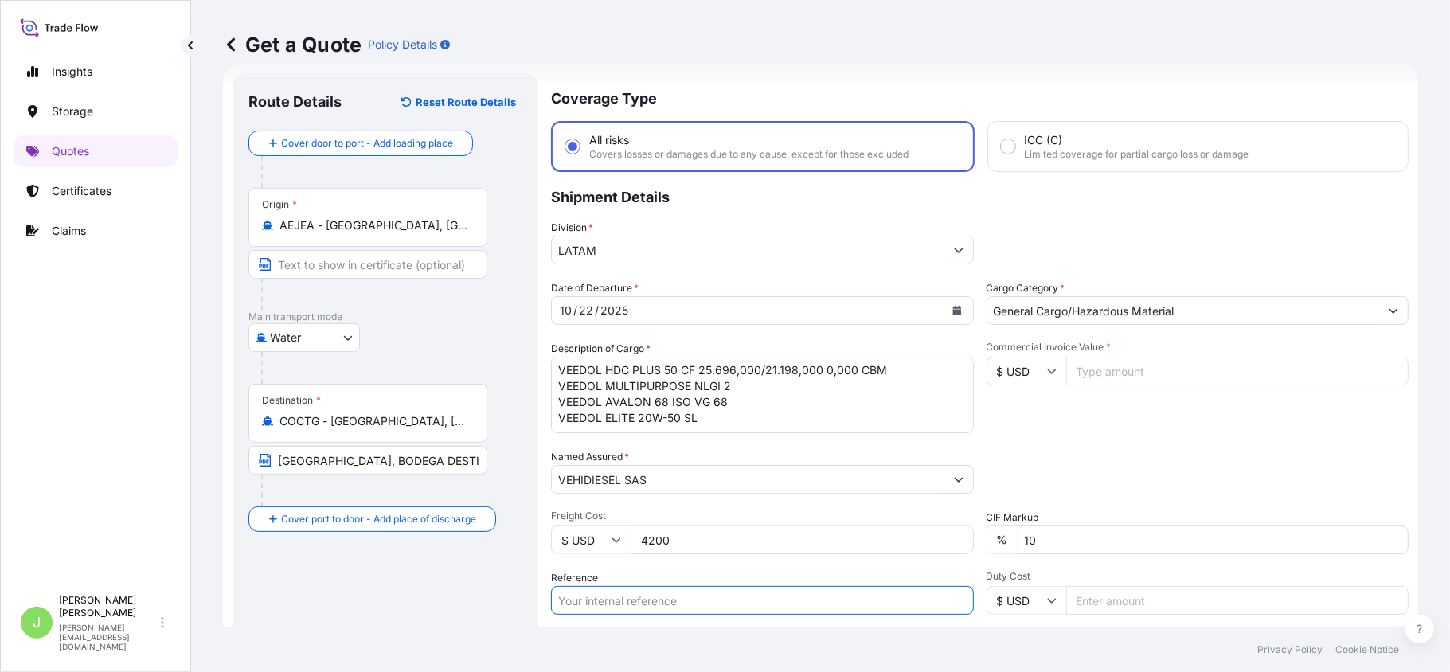
click at [645, 593] on input "Reference" at bounding box center [762, 600] width 423 height 29
paste input "4011155857"
type input "4011155857"
drag, startPoint x: 450, startPoint y: 615, endPoint x: 463, endPoint y: 606, distance: 15.9
click at [450, 615] on div "Route Details Reset Route Details Cover door to port - Add loading place Place …" at bounding box center [385, 433] width 274 height 689
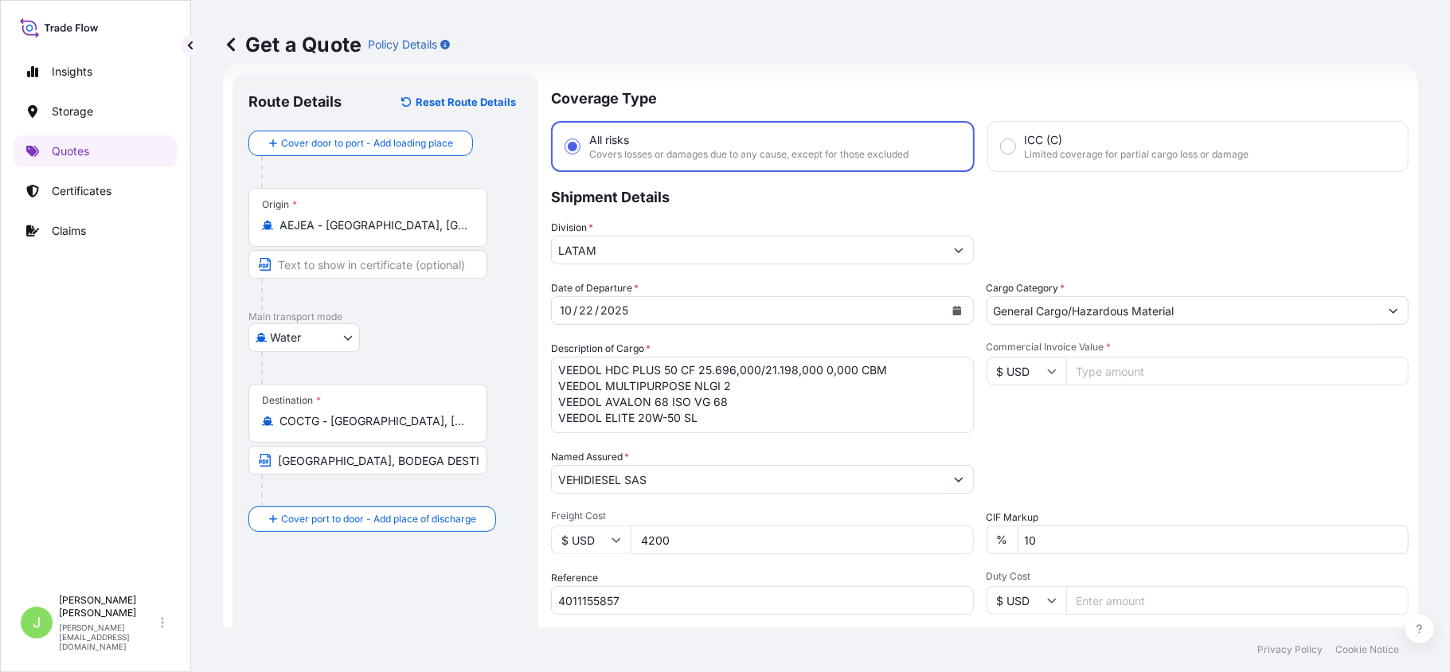
scroll to position [201, 0]
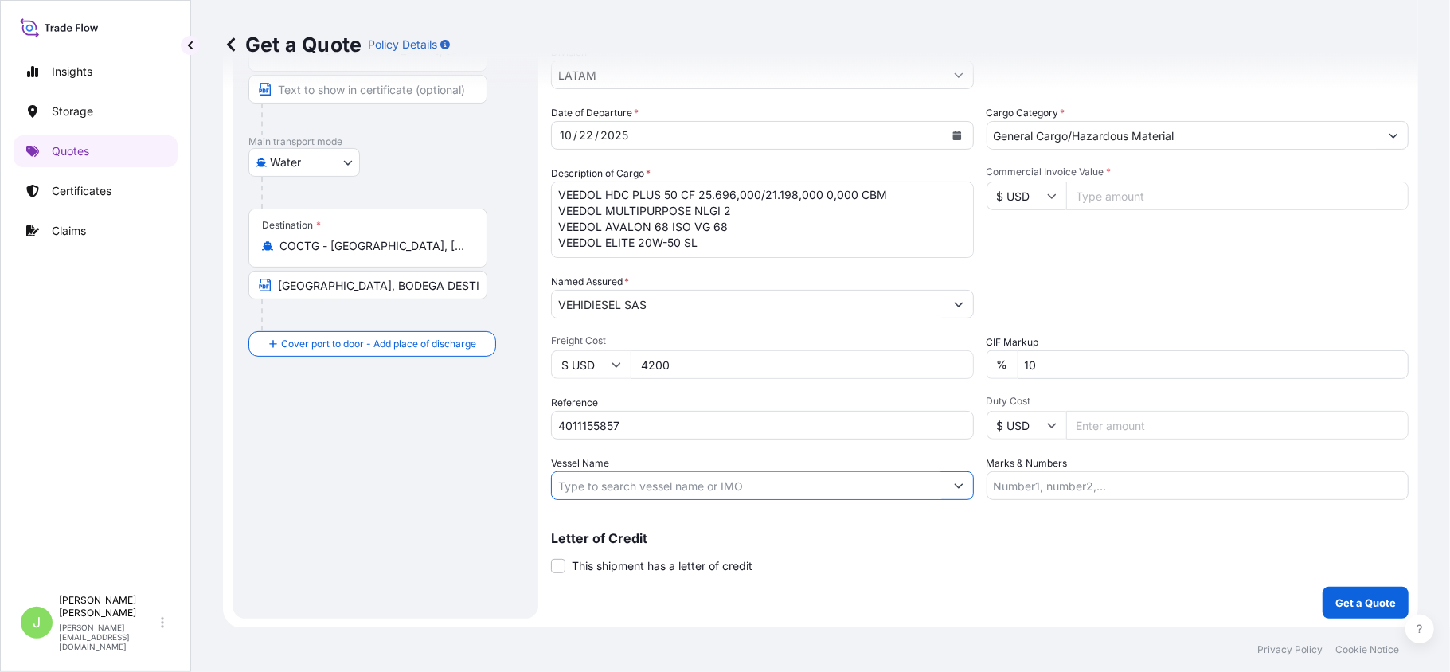
click at [634, 482] on input "Vessel Name" at bounding box center [748, 485] width 392 height 29
paste input "MSC [PERSON_NAME] IS539A"
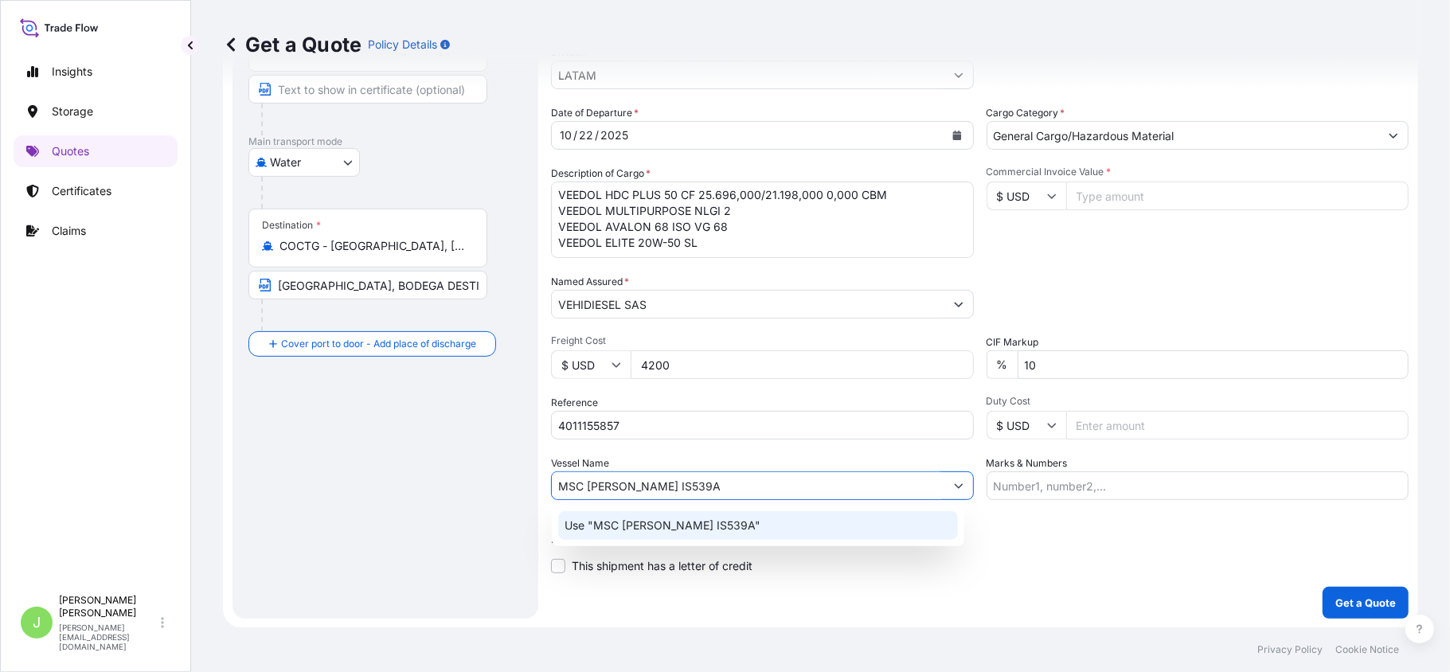
click at [1111, 242] on div "Commercial Invoice Value * $ USD" at bounding box center [1197, 212] width 423 height 92
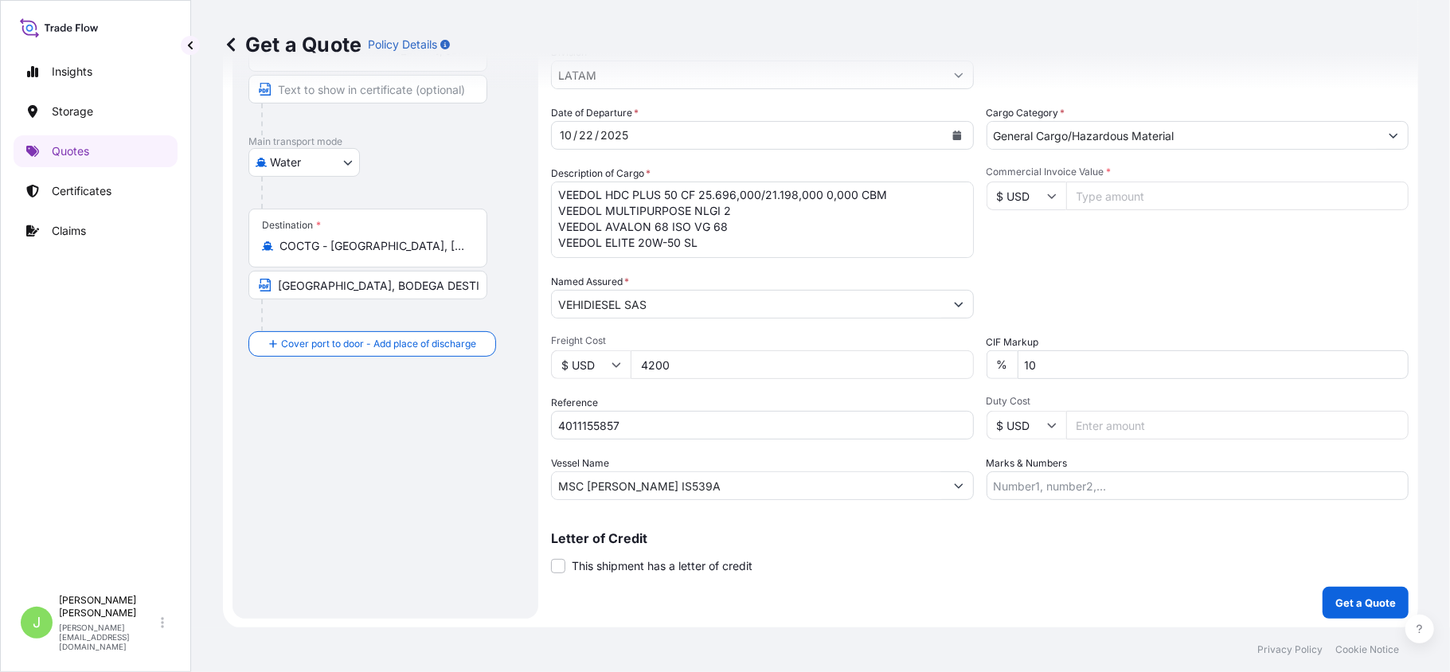
click at [673, 485] on input "MSC [PERSON_NAME] IS539A" at bounding box center [748, 485] width 392 height 29
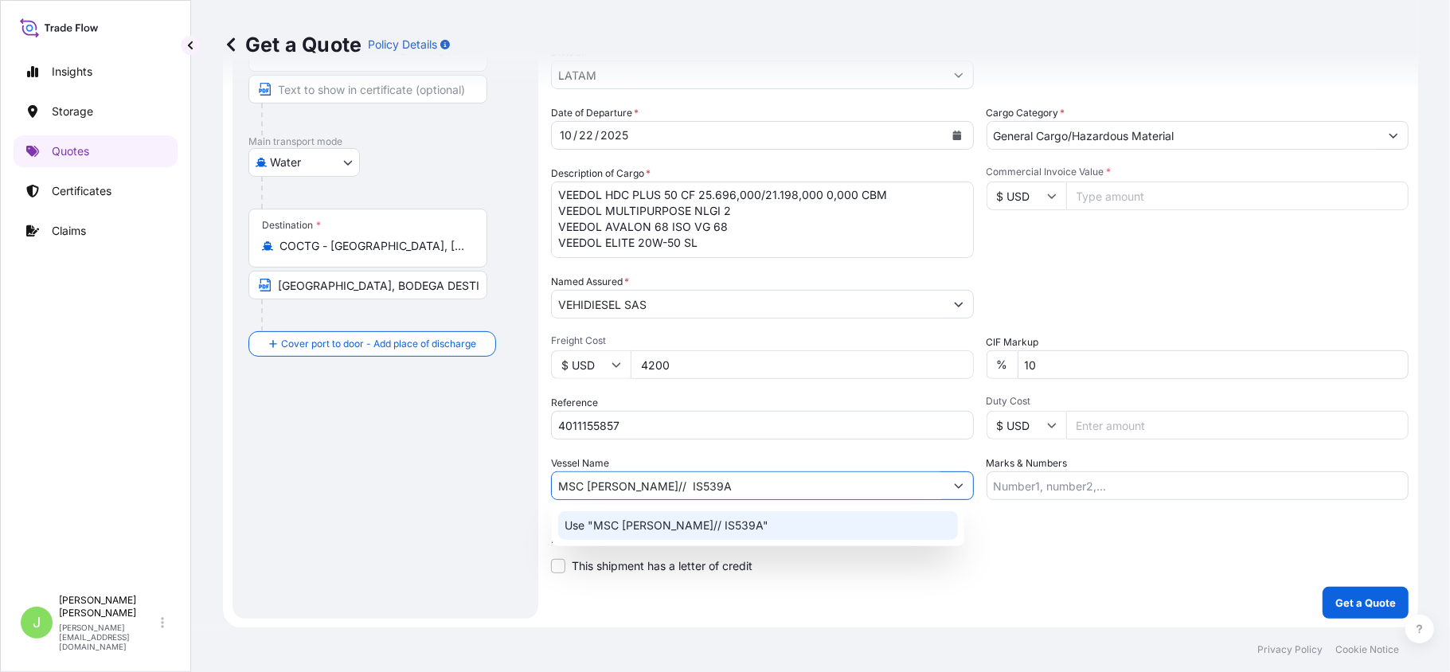
click at [672, 490] on input "MSC [PERSON_NAME]// IS539A" at bounding box center [748, 485] width 392 height 29
type input "MSC [PERSON_NAME] // IS539A"
click at [431, 545] on div "Route Details Reset Route Details Cover door to port - Add loading place Place …" at bounding box center [385, 258] width 274 height 689
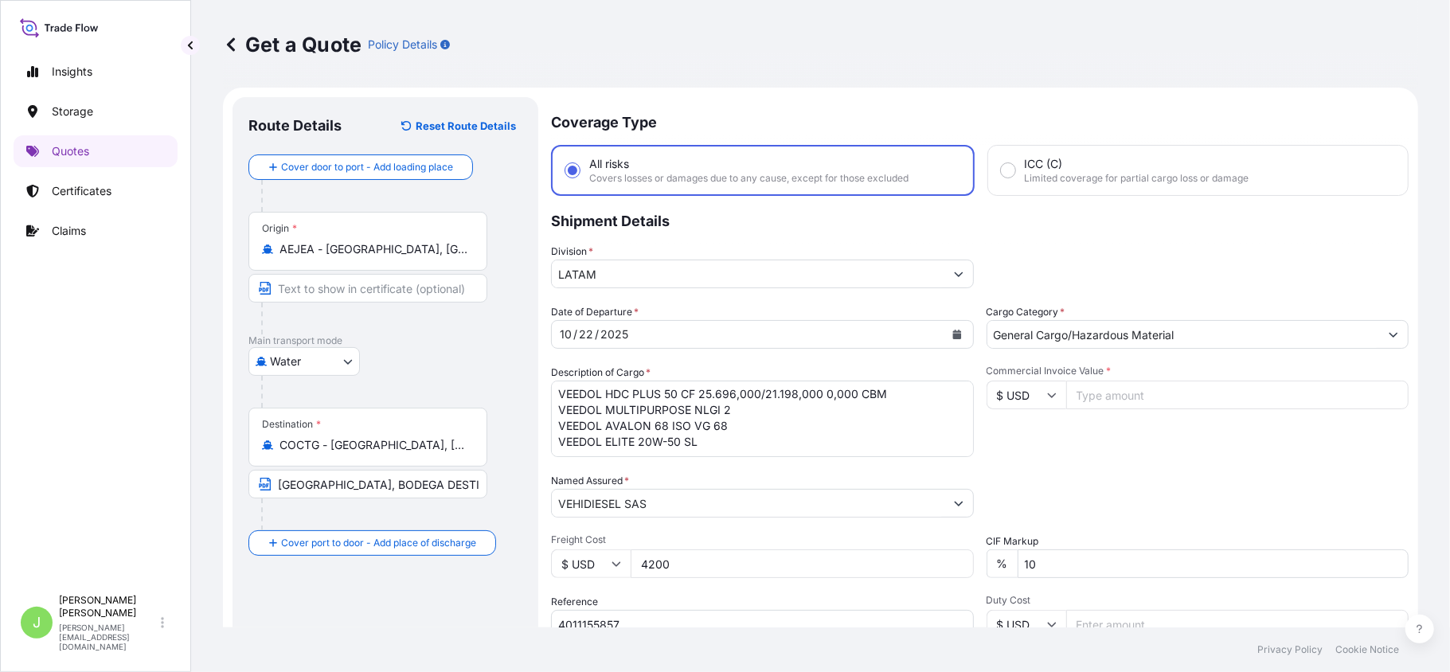
scroll to position [0, 0]
click at [1131, 382] on input "Commercial Invoice Value *" at bounding box center [1237, 396] width 343 height 29
type input "39942.4"
click at [1115, 433] on div "Commercial Invoice Value * $ USD 39942.4" at bounding box center [1197, 412] width 423 height 92
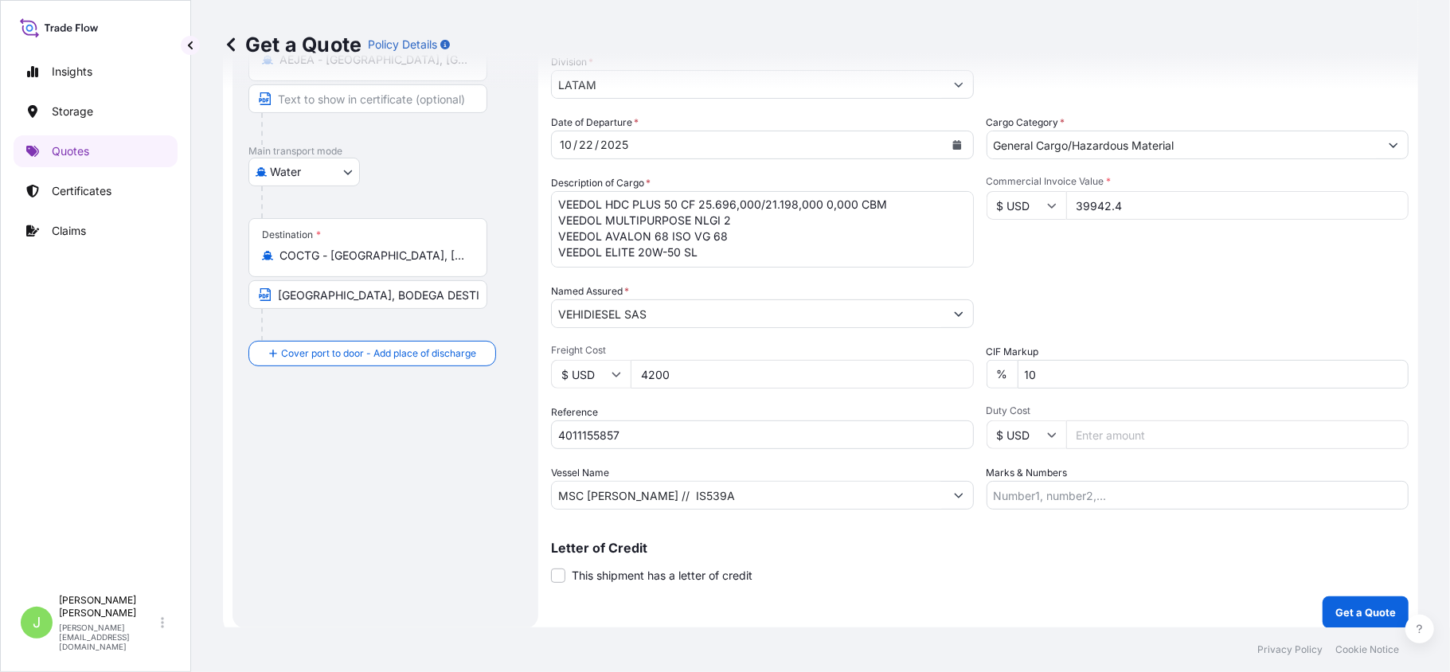
scroll to position [201, 0]
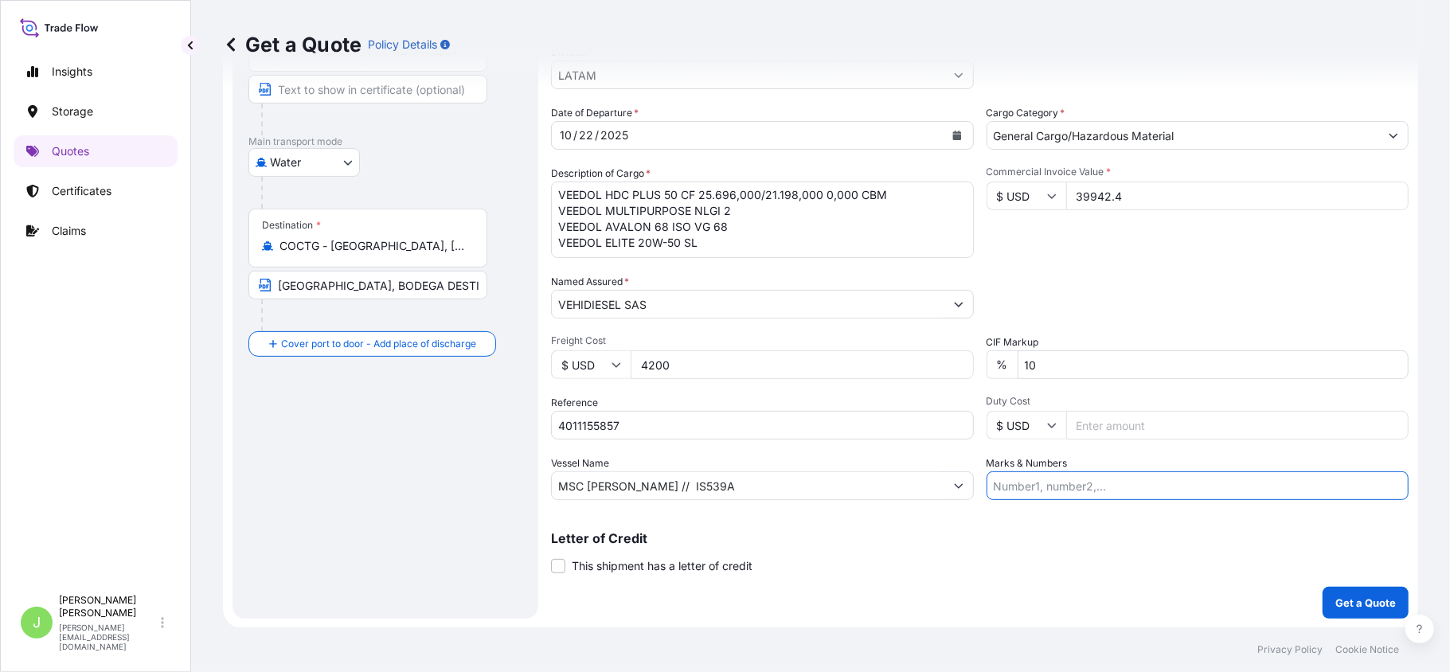
click at [1041, 481] on input "Marks & Numbers" at bounding box center [1197, 485] width 423 height 29
paste input "A13141105811"
type input "A13141105811 // VENTA DEL SEGURO: 0.38%"
click at [1335, 599] on p "Get a Quote" at bounding box center [1365, 603] width 61 height 16
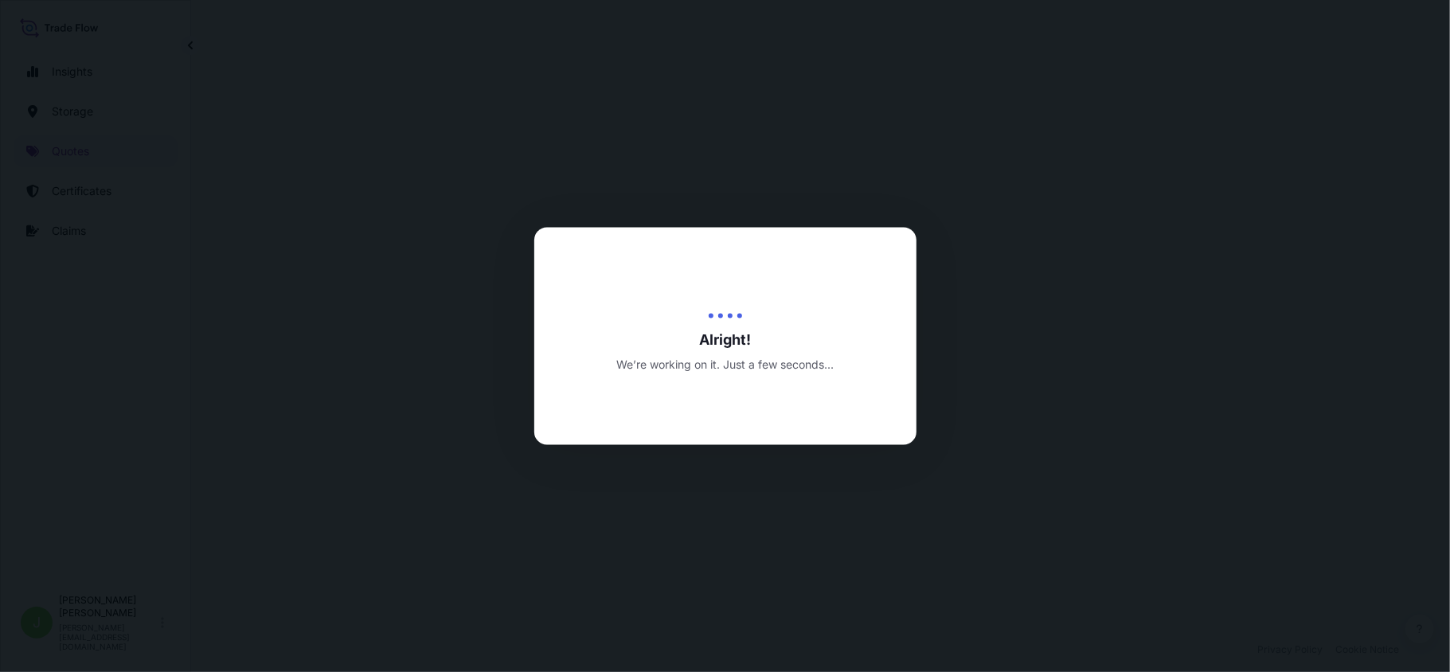
select select "Water"
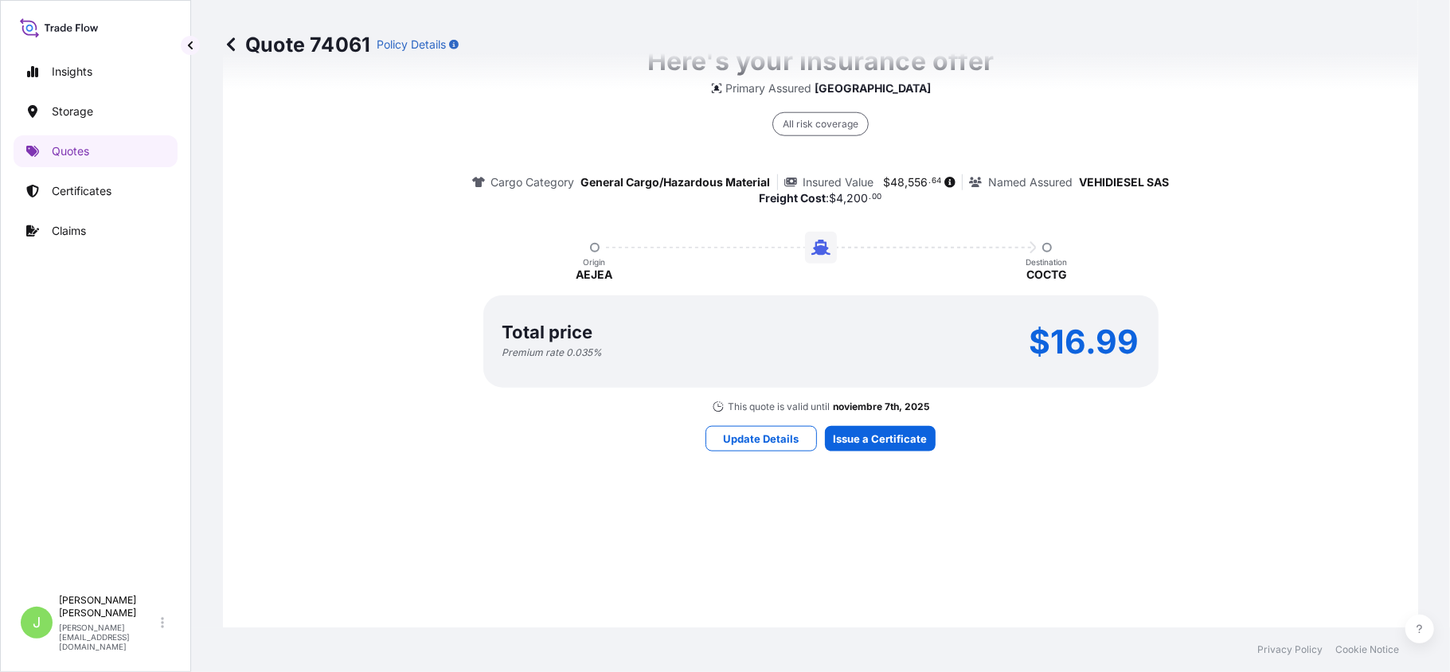
scroll to position [1294, 0]
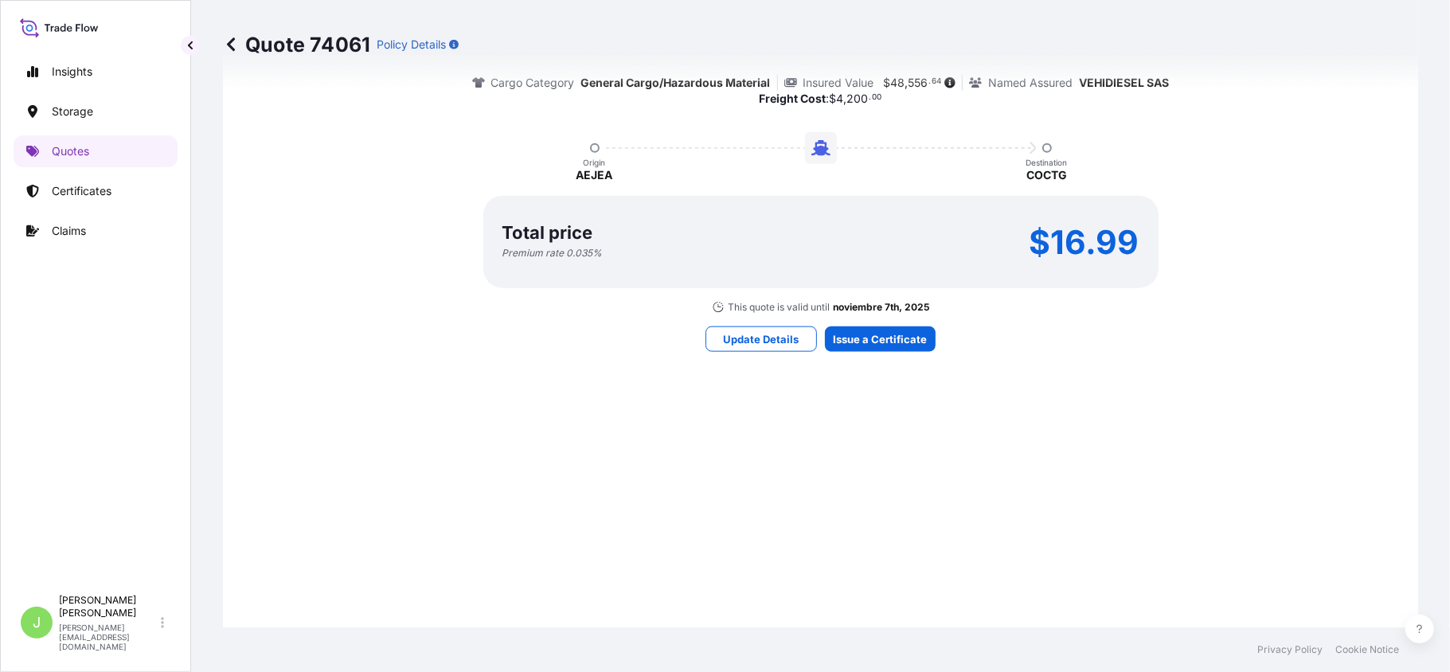
click at [876, 317] on div "Here's your insurance offer Primary Assured [GEOGRAPHIC_DATA] All risk coverage…" at bounding box center [820, 147] width 1150 height 1149
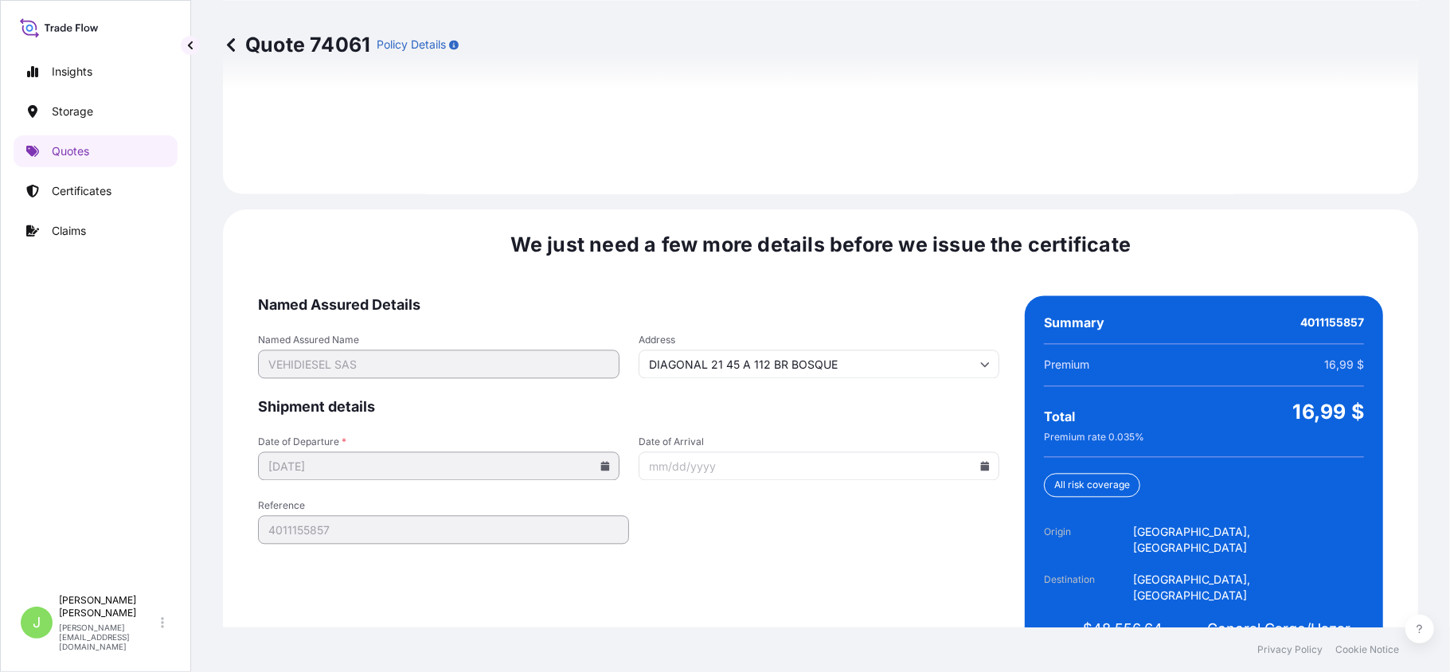
scroll to position [2347, 0]
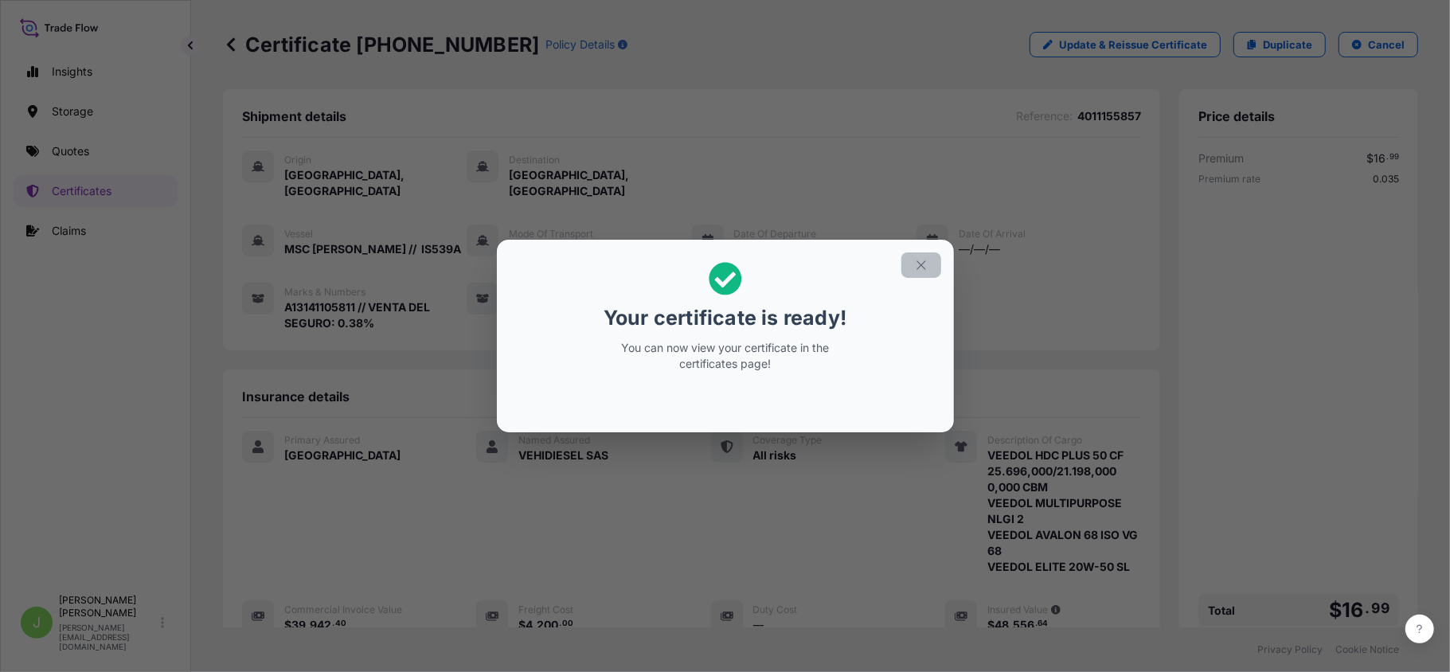
click at [912, 252] on button "button" at bounding box center [921, 264] width 40 height 25
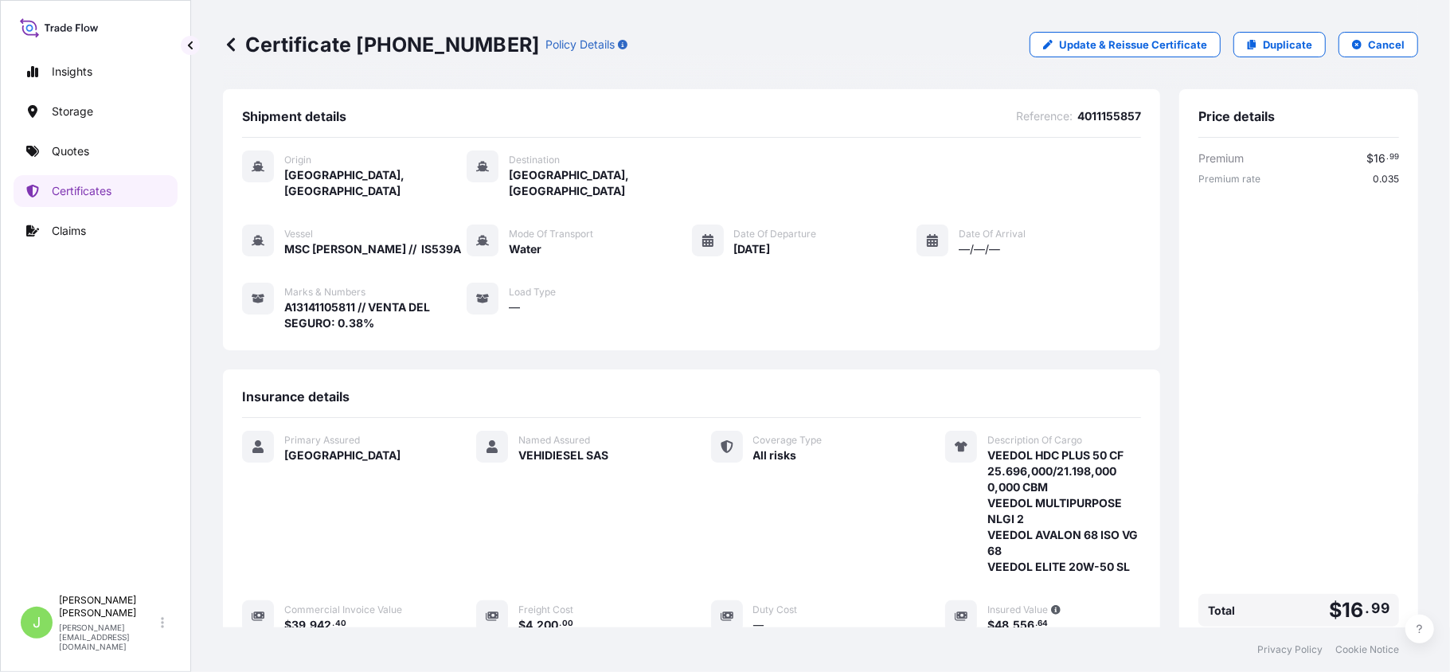
click at [283, 45] on p "Certificate [PHONE_NUMBER]" at bounding box center [381, 44] width 316 height 25
copy p "Certificate [PHONE_NUMBER]"
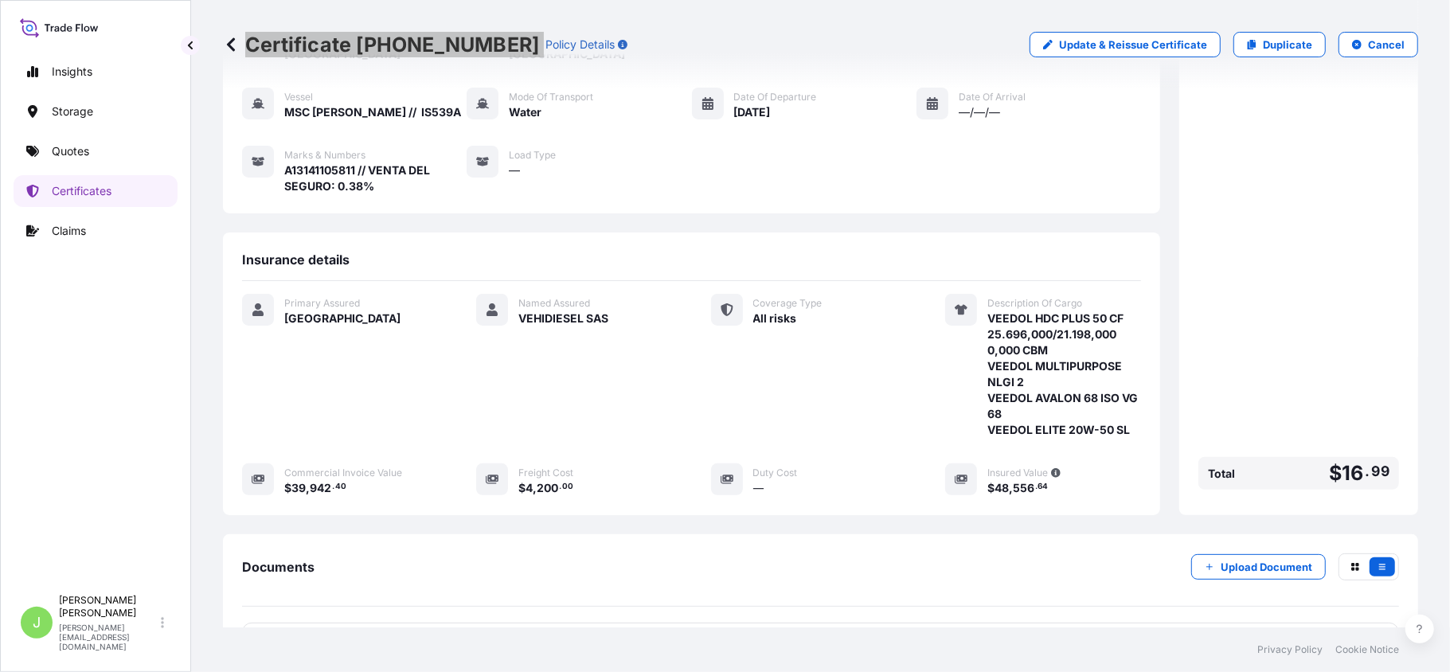
scroll to position [279, 0]
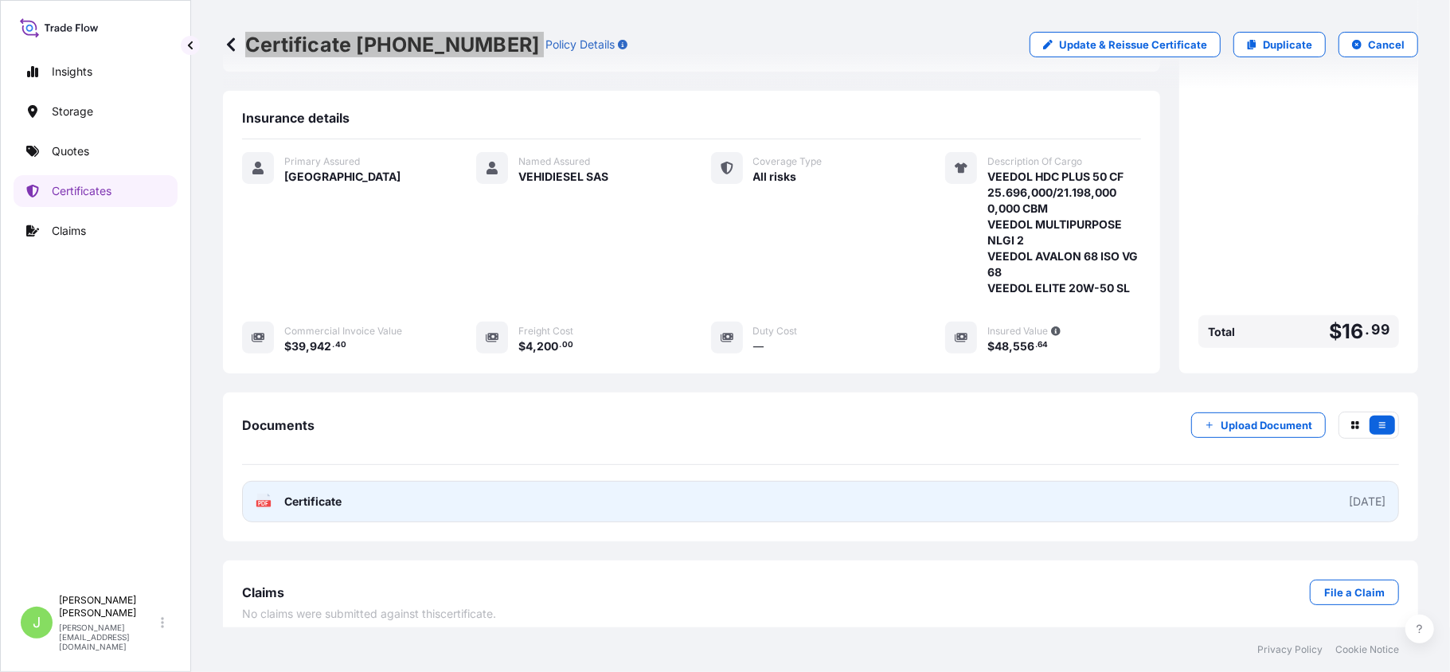
click at [338, 506] on link "PDF Certificate [DATE]" at bounding box center [820, 501] width 1157 height 41
